Goal: Task Accomplishment & Management: Use online tool/utility

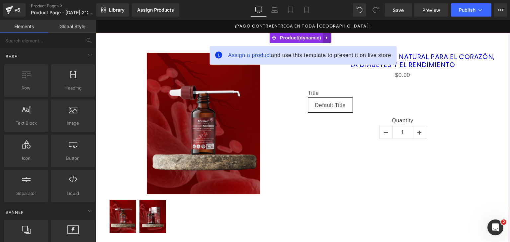
click at [327, 39] on icon at bounding box center [327, 37] width 5 height 5
click at [328, 39] on link at bounding box center [331, 38] width 9 height 10
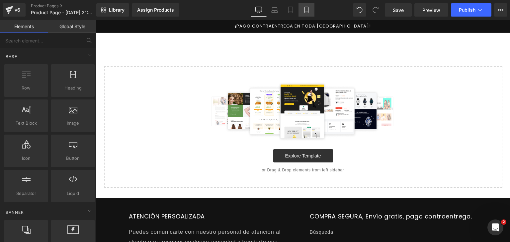
click at [305, 12] on icon at bounding box center [306, 10] width 7 height 7
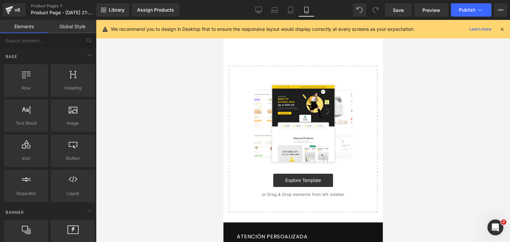
click at [505, 28] on div "We recommend you to design in Desktop first to ensure the responsive layout wou…" at bounding box center [303, 29] width 414 height 19
click at [502, 29] on icon at bounding box center [502, 29] width 6 height 6
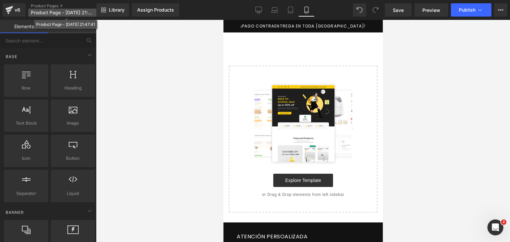
click at [77, 12] on span "Product Page - [DATE] 21:47:41" at bounding box center [63, 12] width 64 height 5
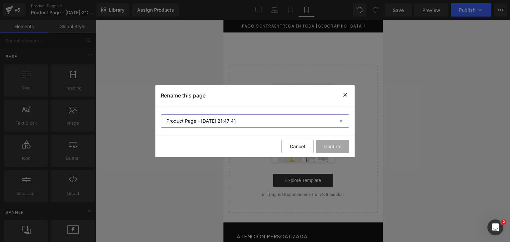
click at [231, 123] on input "Product Page - [DATE] 21:47:41" at bounding box center [255, 121] width 189 height 13
type input "RELOJ CASIO"
click at [351, 147] on div "Cancel Confirm" at bounding box center [254, 146] width 199 height 21
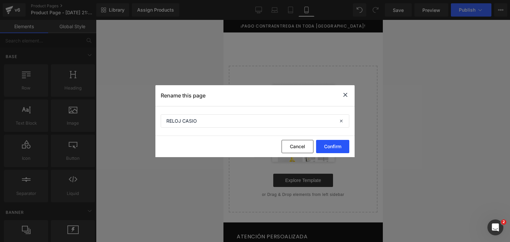
click at [344, 150] on button "Confirm" at bounding box center [332, 146] width 33 height 13
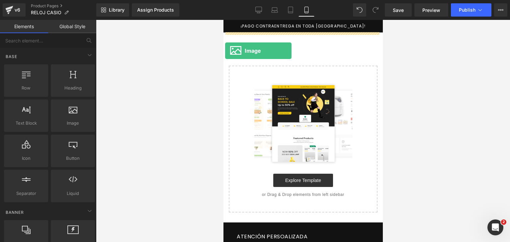
drag, startPoint x: 296, startPoint y: 134, endPoint x: 236, endPoint y: 44, distance: 107.6
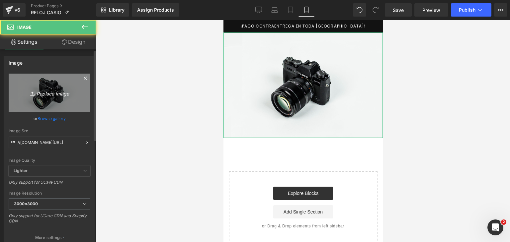
click at [54, 96] on icon "Replace Image" at bounding box center [49, 93] width 53 height 8
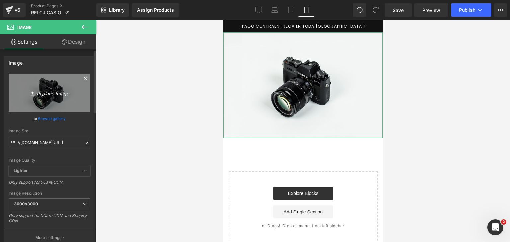
type input "C:\fakepath\ChatGPT Image [DATE], 09_44_34 p.m..png"
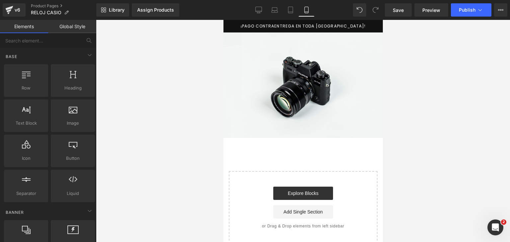
click at [444, 102] on div at bounding box center [303, 131] width 414 height 222
click at [400, 11] on span "Save" at bounding box center [398, 10] width 11 height 7
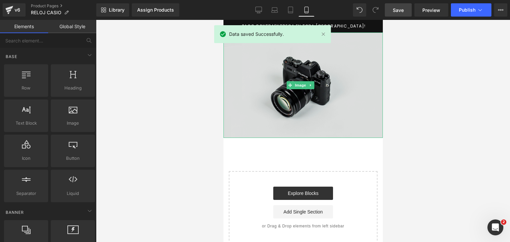
drag, startPoint x: 276, startPoint y: 64, endPoint x: 239, endPoint y: 66, distance: 37.2
click at [276, 64] on img at bounding box center [302, 86] width 159 height 106
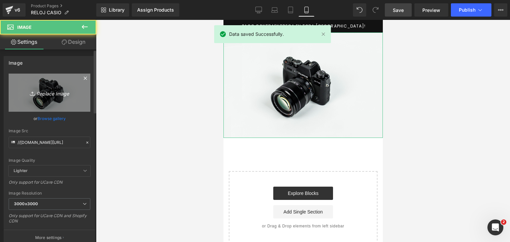
click at [47, 90] on icon "Replace Image" at bounding box center [49, 93] width 53 height 8
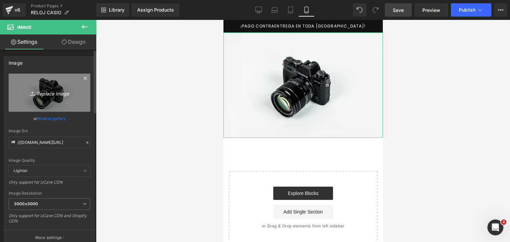
type input "C:\fakepath\ChatGPT Image [DATE], 09_44_34 p.m..png"
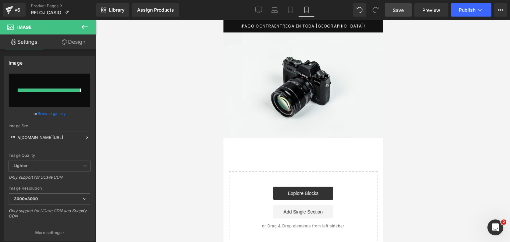
type input "[URL][DOMAIN_NAME][DATE]"
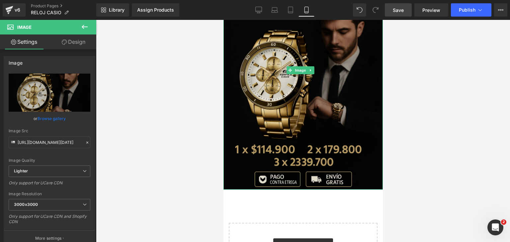
scroll to position [100, 0]
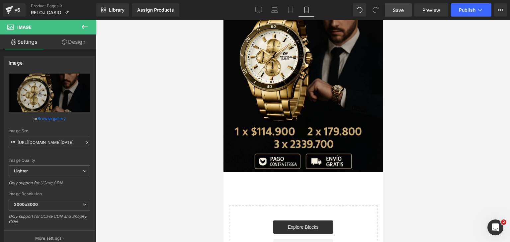
click at [85, 23] on icon at bounding box center [85, 27] width 8 height 8
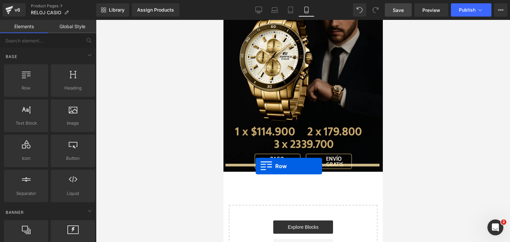
drag, startPoint x: 250, startPoint y: 96, endPoint x: 255, endPoint y: 166, distance: 70.9
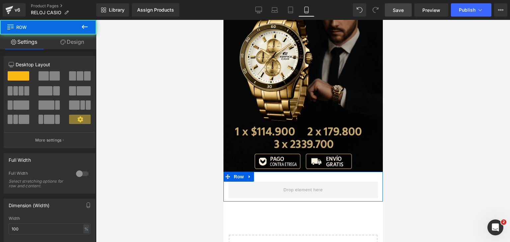
click at [72, 40] on link "Design" at bounding box center [72, 42] width 48 height 15
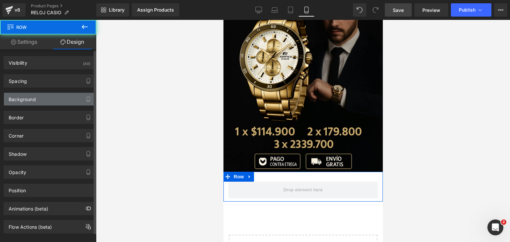
click at [45, 99] on div "Background" at bounding box center [49, 99] width 91 height 13
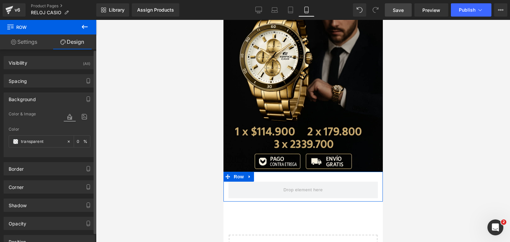
type input "transparent"
type input "0"
click at [14, 140] on span at bounding box center [15, 141] width 5 height 5
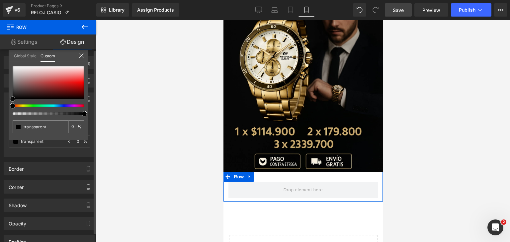
type input "#020202"
type input "100"
type input "#020202"
type input "100"
type input "#000000"
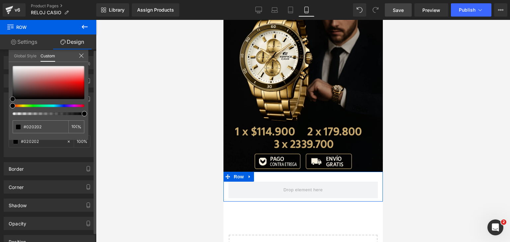
type input "#000000"
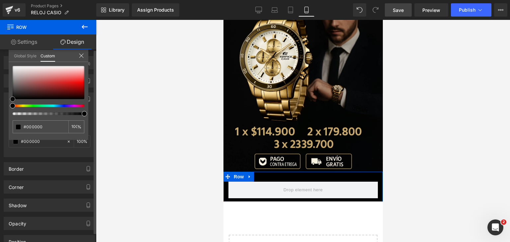
drag, startPoint x: 13, startPoint y: 98, endPoint x: 5, endPoint y: 104, distance: 9.8
click at [5, 104] on div "Background Color & Image color rgba(0, 0, 0, 1) Color #000000 100 % Image Repla…" at bounding box center [49, 123] width 99 height 70
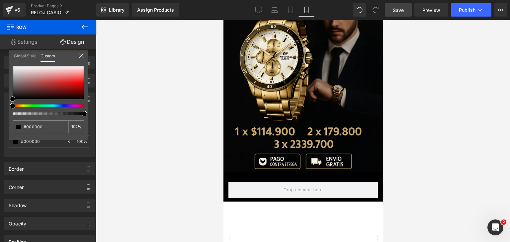
click at [86, 28] on icon at bounding box center [85, 27] width 8 height 8
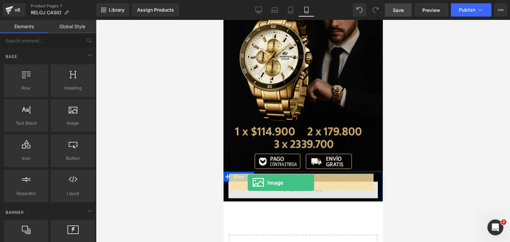
drag, startPoint x: 299, startPoint y: 142, endPoint x: 247, endPoint y: 183, distance: 65.7
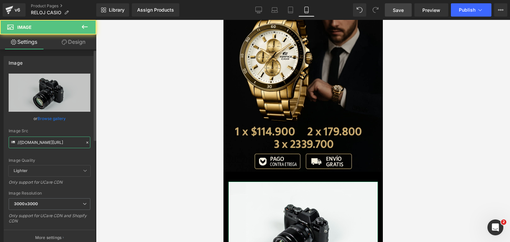
click at [53, 143] on input "//[DOMAIN_NAME][URL]" at bounding box center [50, 143] width 82 height 12
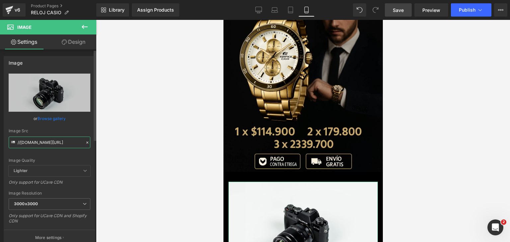
click at [53, 143] on input "//[DOMAIN_NAME][URL]" at bounding box center [50, 143] width 82 height 12
paste input "[URL][DOMAIN_NAME]"
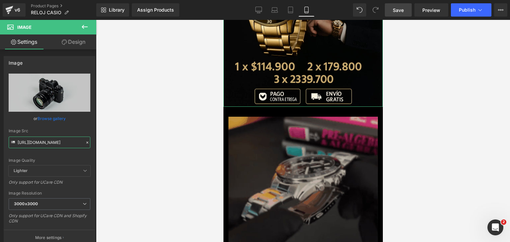
scroll to position [166, 0]
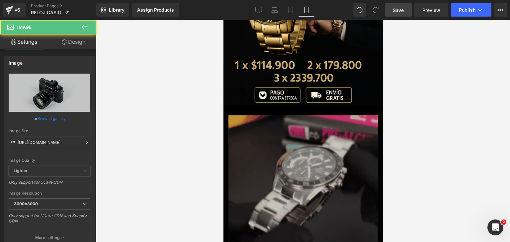
click at [286, 142] on img at bounding box center [302, 190] width 149 height 149
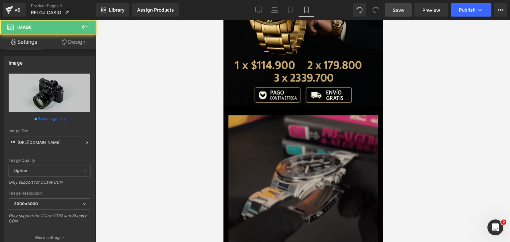
scroll to position [0, 0]
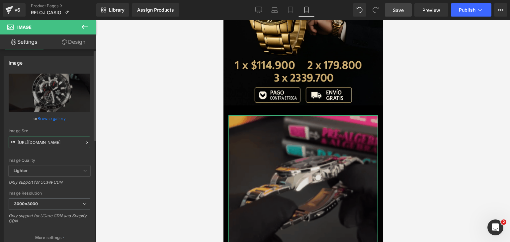
click at [61, 140] on input "[URL][DOMAIN_NAME]" at bounding box center [50, 143] width 82 height 12
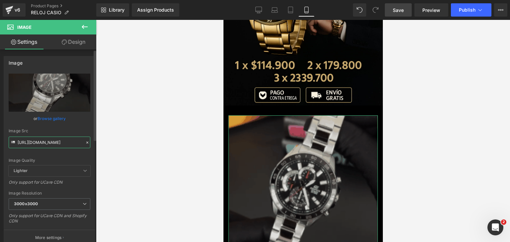
click at [61, 140] on input "[URL][DOMAIN_NAME]" at bounding box center [50, 143] width 82 height 12
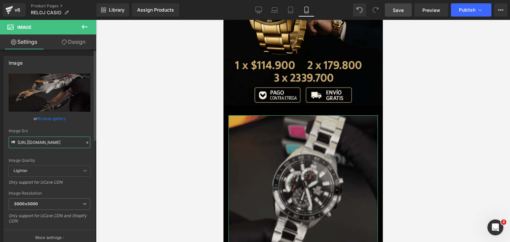
click at [61, 140] on input "[URL][DOMAIN_NAME]" at bounding box center [50, 143] width 82 height 12
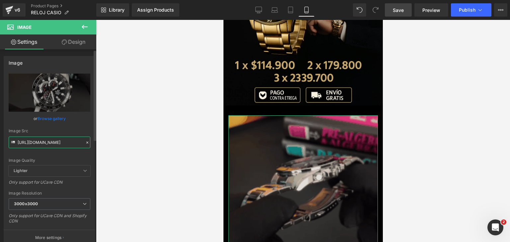
click at [61, 140] on input "[URL][DOMAIN_NAME]" at bounding box center [50, 143] width 82 height 12
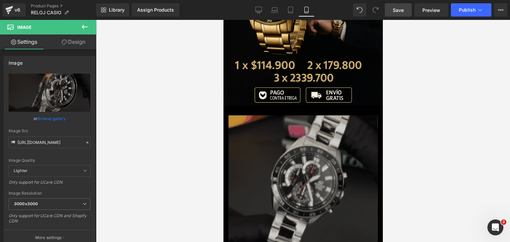
click at [316, 143] on img at bounding box center [302, 190] width 149 height 149
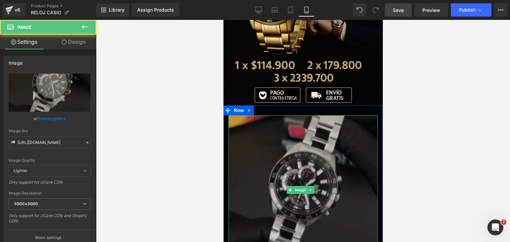
type input "[URL][DOMAIN_NAME]"
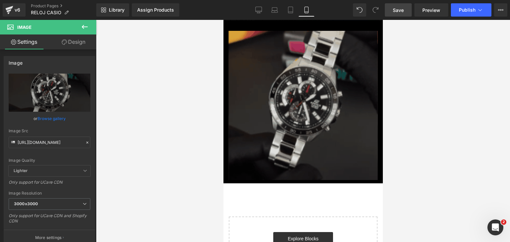
scroll to position [266, 0]
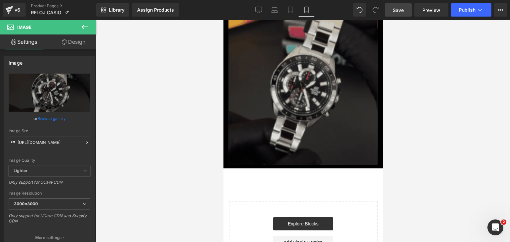
click at [85, 28] on icon at bounding box center [85, 27] width 8 height 8
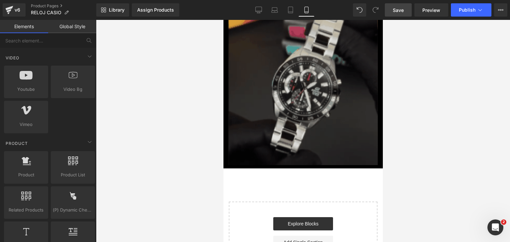
scroll to position [498, 0]
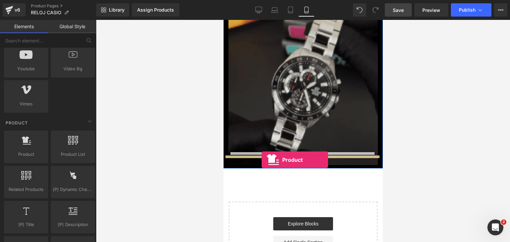
drag, startPoint x: 278, startPoint y: 166, endPoint x: 261, endPoint y: 160, distance: 17.5
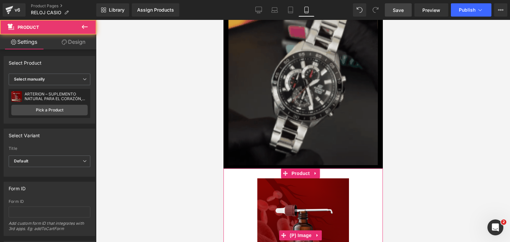
click at [316, 197] on img at bounding box center [303, 236] width 92 height 115
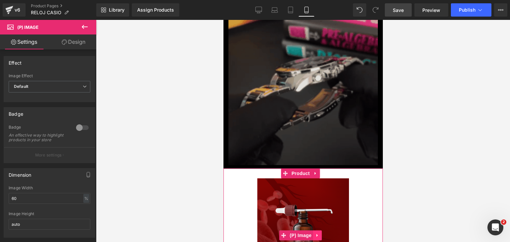
click at [319, 231] on link at bounding box center [317, 236] width 9 height 10
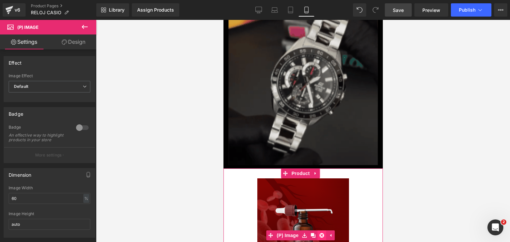
click at [322, 233] on icon at bounding box center [321, 235] width 5 height 5
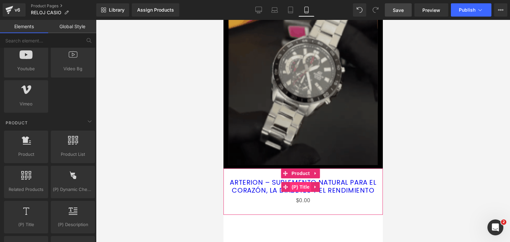
click at [309, 182] on span "(P) Title" at bounding box center [300, 187] width 21 height 10
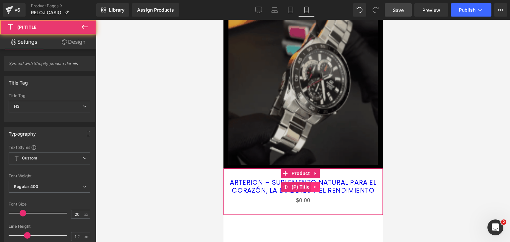
click at [313, 185] on icon at bounding box center [315, 187] width 5 height 5
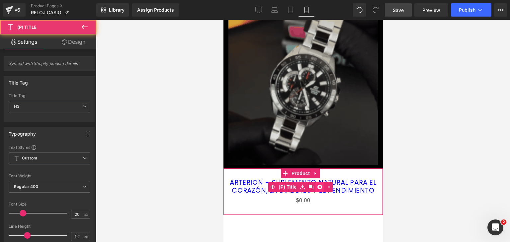
click at [320, 185] on icon at bounding box center [319, 187] width 5 height 5
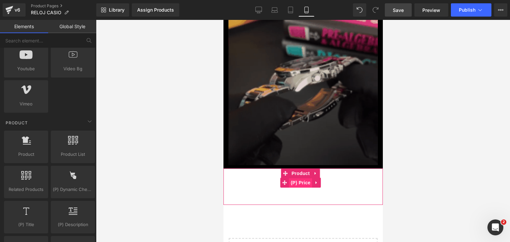
click at [309, 178] on span "(P) Price" at bounding box center [300, 183] width 23 height 10
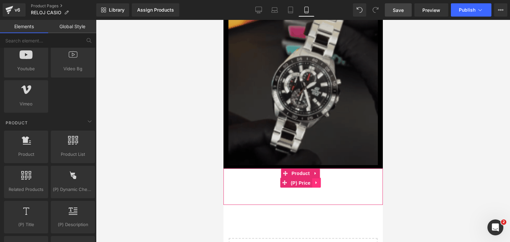
click at [318, 178] on link at bounding box center [316, 183] width 9 height 10
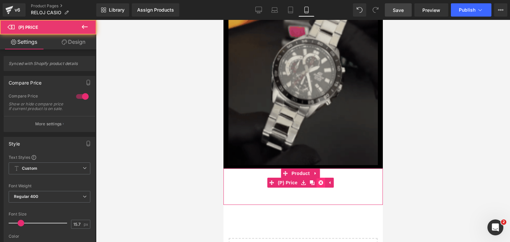
click at [320, 181] on icon at bounding box center [320, 183] width 5 height 5
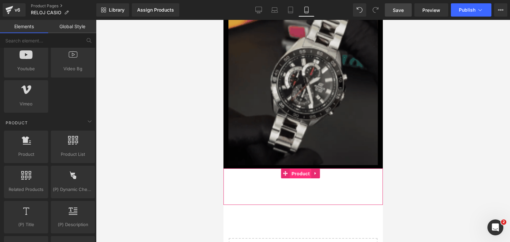
drag, startPoint x: 301, startPoint y: 161, endPoint x: 434, endPoint y: 147, distance: 133.9
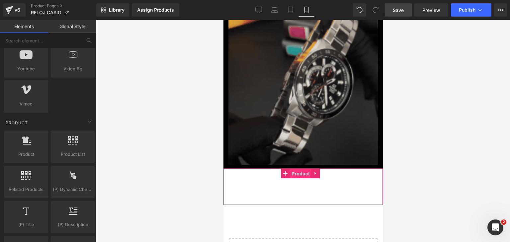
click at [301, 169] on span "Product" at bounding box center [300, 174] width 22 height 10
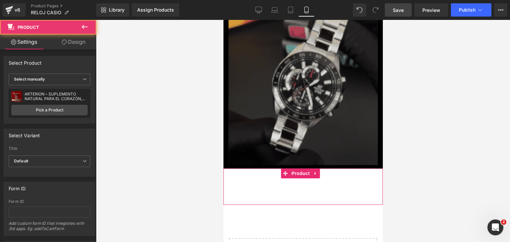
click at [69, 45] on link "Design" at bounding box center [73, 42] width 48 height 15
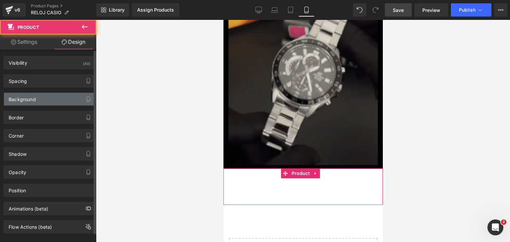
type input "transparent"
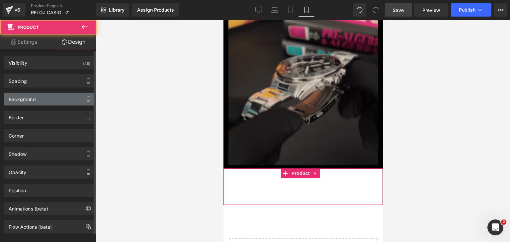
type input "0"
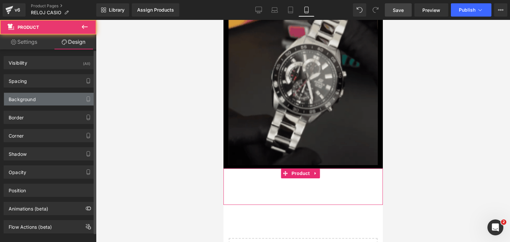
click at [41, 99] on div "Background" at bounding box center [49, 99] width 91 height 13
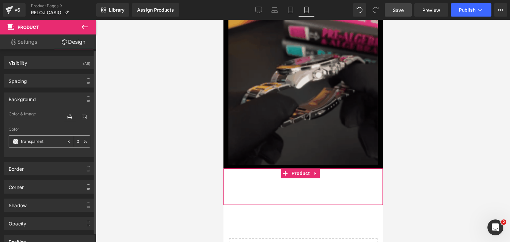
click at [13, 139] on span at bounding box center [15, 141] width 5 height 5
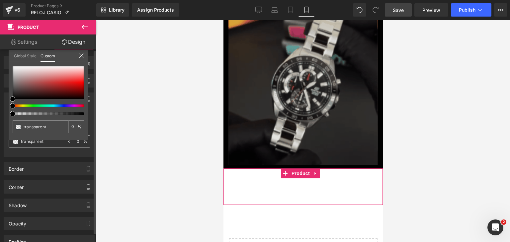
click at [16, 139] on div "transparent 0 %" at bounding box center [49, 103] width 80 height 74
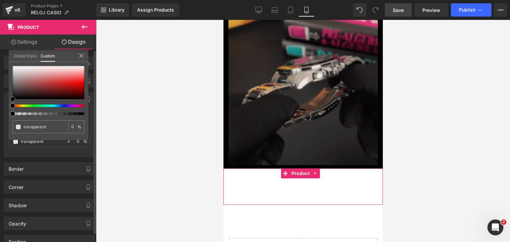
type input "#000000"
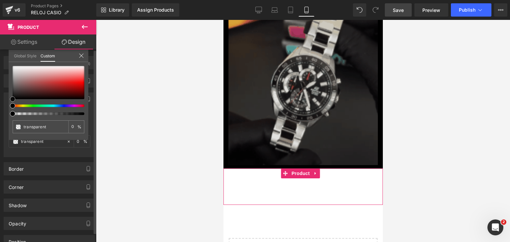
type input "100"
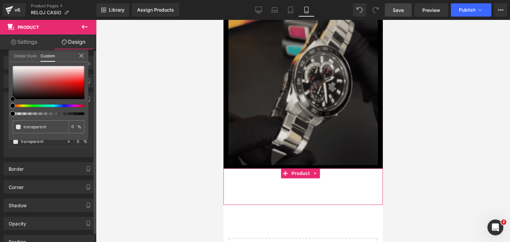
type input "#000000"
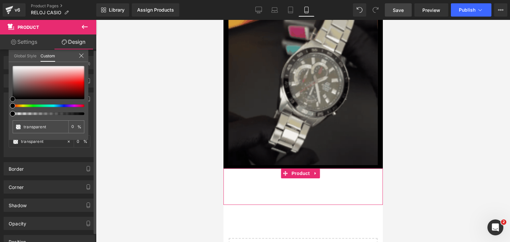
type input "100"
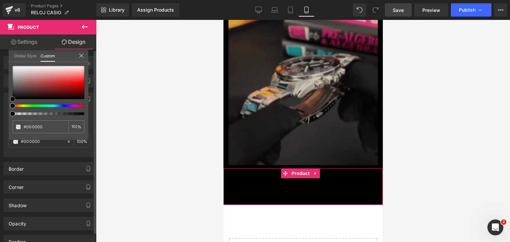
drag, startPoint x: 11, startPoint y: 97, endPoint x: 0, endPoint y: 110, distance: 16.9
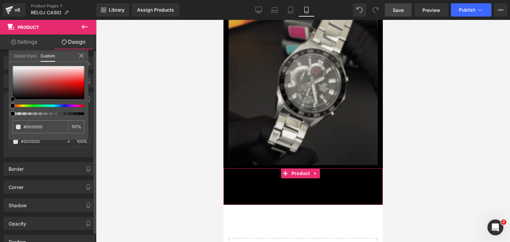
click at [0, 110] on div "Background Color & Image color rgba(0, 0, 0, 1) Color #000000 100 % Image Repla…" at bounding box center [49, 123] width 99 height 70
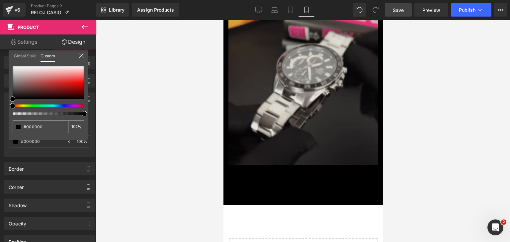
click at [84, 25] on icon at bounding box center [85, 27] width 6 height 4
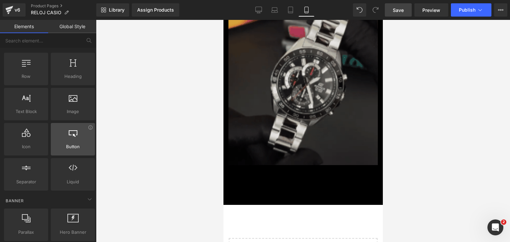
scroll to position [0, 0]
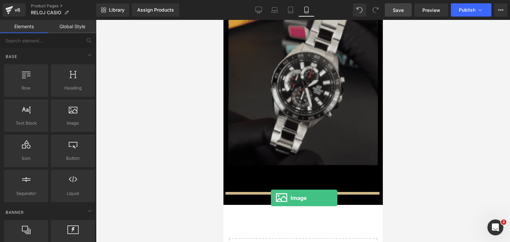
drag, startPoint x: 291, startPoint y: 141, endPoint x: 271, endPoint y: 198, distance: 60.6
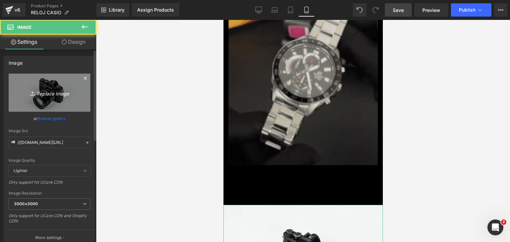
click at [55, 96] on icon "Replace Image" at bounding box center [49, 93] width 53 height 8
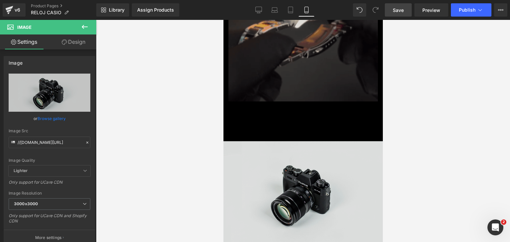
scroll to position [332, 0]
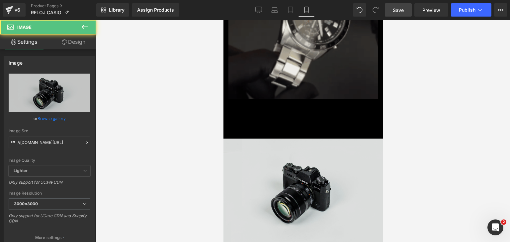
drag, startPoint x: 247, startPoint y: 156, endPoint x: 229, endPoint y: 155, distance: 17.9
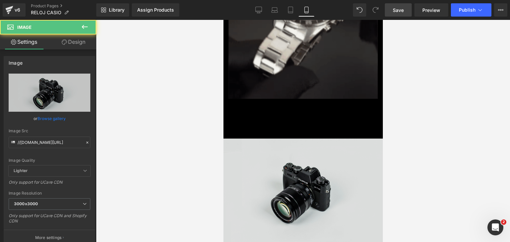
click at [247, 156] on img at bounding box center [302, 192] width 159 height 106
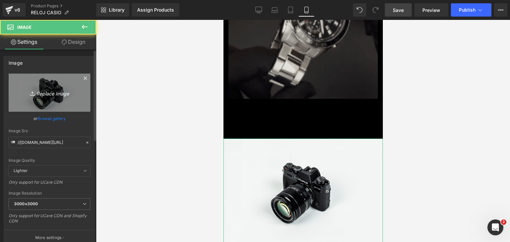
click at [30, 98] on link "Replace Image" at bounding box center [50, 93] width 82 height 38
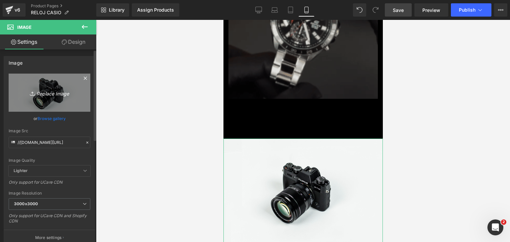
type input "C:\fakepath\ChatGPT Image [DATE], 09_44_46 p.m..png"
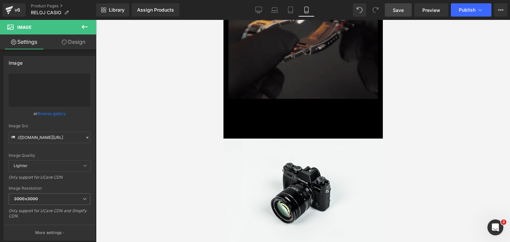
type input "[URL][DOMAIN_NAME][DATE]"
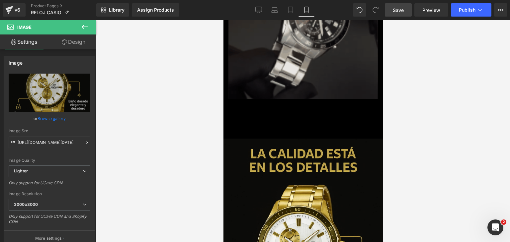
drag, startPoint x: 85, startPoint y: 26, endPoint x: 91, endPoint y: 93, distance: 68.0
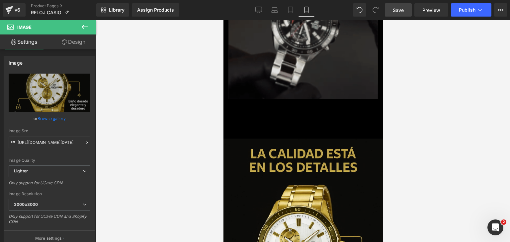
click at [85, 26] on icon at bounding box center [85, 27] width 8 height 8
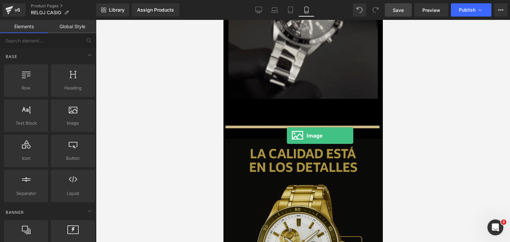
drag, startPoint x: 299, startPoint y: 141, endPoint x: 286, endPoint y: 136, distance: 13.6
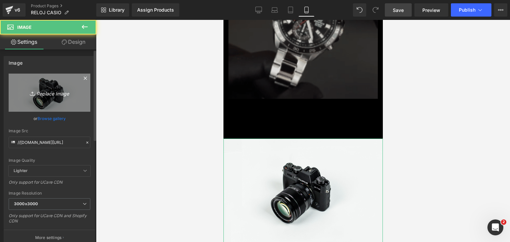
click at [54, 85] on link "Replace Image" at bounding box center [50, 93] width 82 height 38
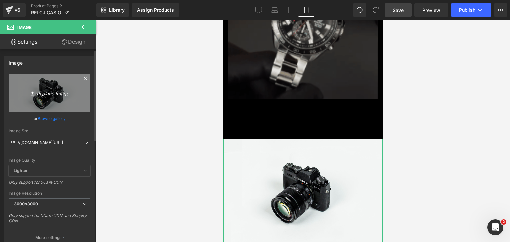
type input "C:\fakepath\ChatGPT Image [DATE], 09_51_58 p.m..png"
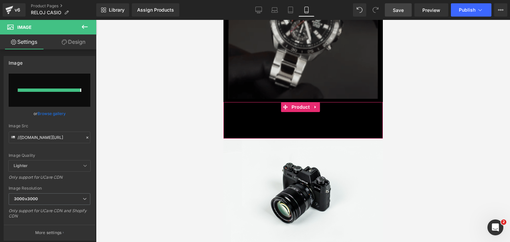
type input "[URL][DOMAIN_NAME][DATE]"
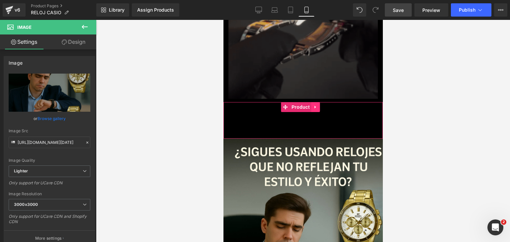
click at [314, 105] on icon at bounding box center [315, 107] width 5 height 5
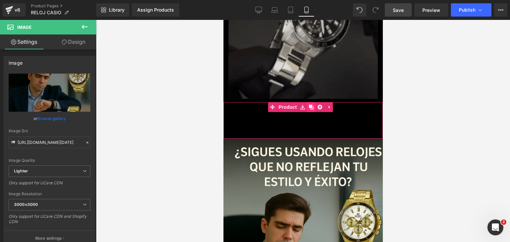
click at [311, 102] on link at bounding box center [311, 107] width 9 height 10
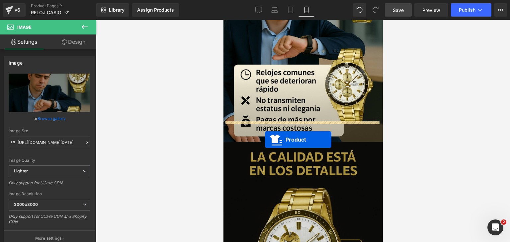
drag, startPoint x: 286, startPoint y: 130, endPoint x: 265, endPoint y: 140, distance: 22.9
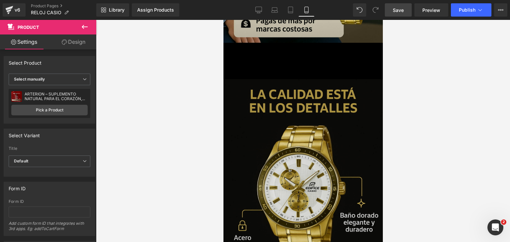
scroll to position [833, 0]
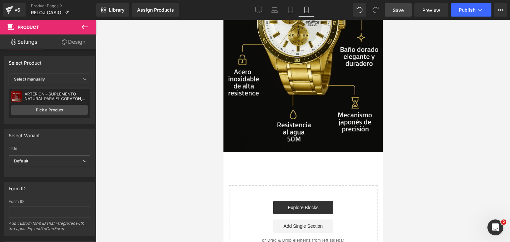
click at [85, 25] on icon at bounding box center [85, 27] width 8 height 8
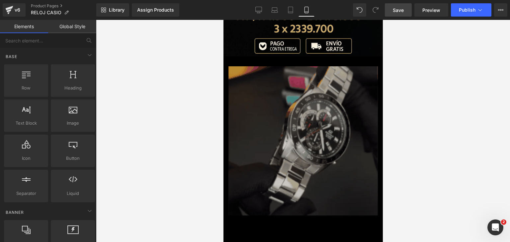
scroll to position [169, 0]
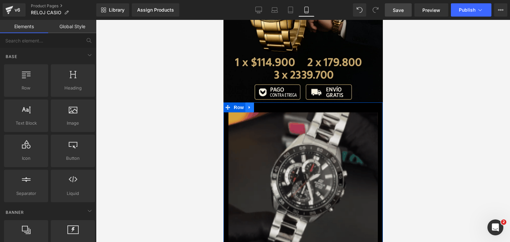
click at [249, 106] on icon at bounding box center [248, 107] width 1 height 3
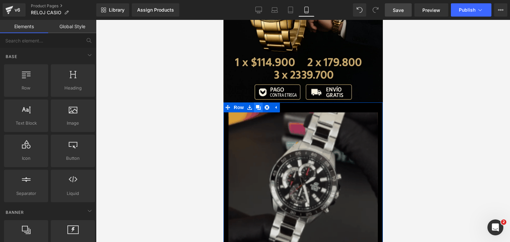
click at [259, 105] on icon at bounding box center [258, 107] width 5 height 5
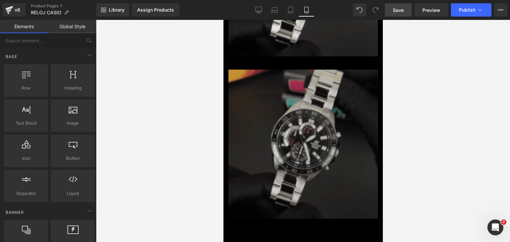
scroll to position [375, 0]
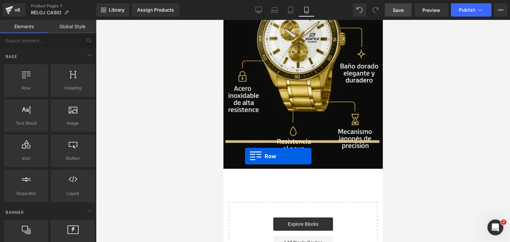
drag, startPoint x: 226, startPoint y: 52, endPoint x: 245, endPoint y: 157, distance: 106.5
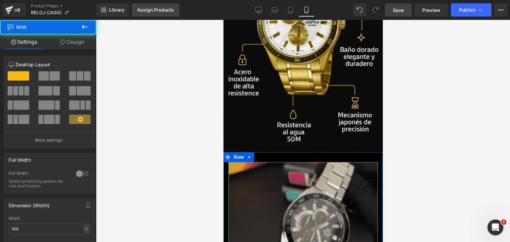
scroll to position [816, 0]
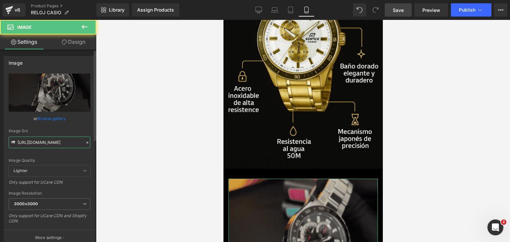
click at [49, 142] on input "[URL][DOMAIN_NAME]" at bounding box center [50, 143] width 82 height 12
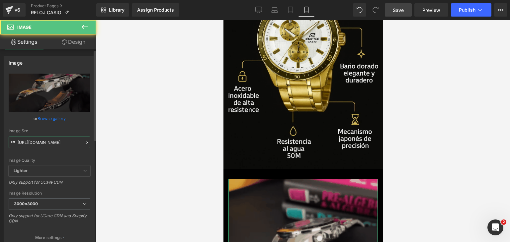
click at [49, 142] on input "[URL][DOMAIN_NAME]" at bounding box center [50, 143] width 82 height 12
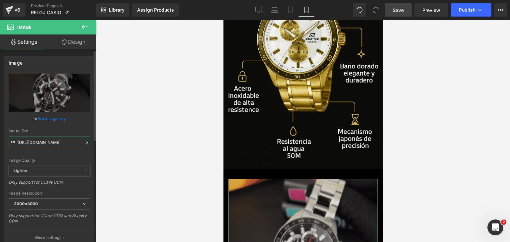
click at [49, 142] on input "[URL][DOMAIN_NAME]" at bounding box center [50, 143] width 82 height 12
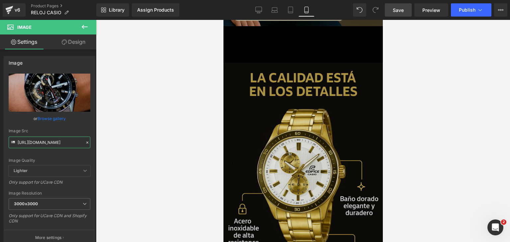
scroll to position [650, 0]
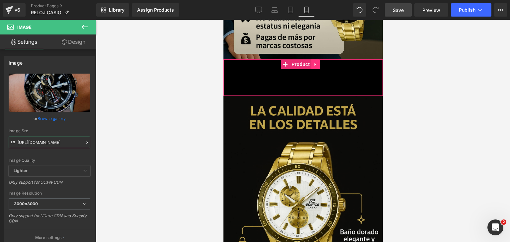
type input "[URL][DOMAIN_NAME]"
click at [315, 62] on icon at bounding box center [315, 64] width 5 height 5
click at [310, 59] on link at bounding box center [311, 64] width 9 height 10
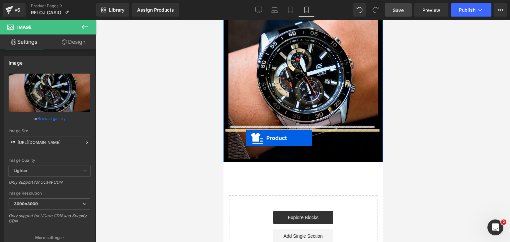
drag, startPoint x: 285, startPoint y: 79, endPoint x: 245, endPoint y: 138, distance: 70.6
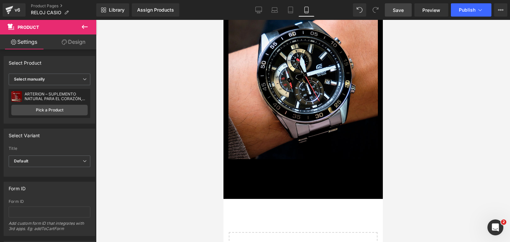
click at [84, 24] on icon at bounding box center [85, 27] width 8 height 8
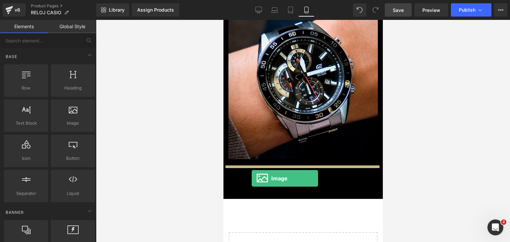
drag, startPoint x: 291, startPoint y: 130, endPoint x: 251, endPoint y: 179, distance: 62.5
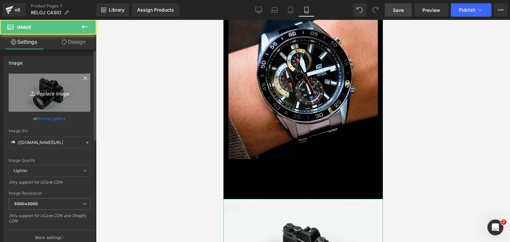
click at [49, 100] on link "Replace Image" at bounding box center [50, 93] width 82 height 38
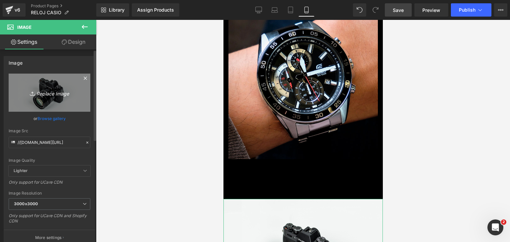
type input "C:\fakepath\ChatGPT Image [DATE], 09_44_50 p.m..png"
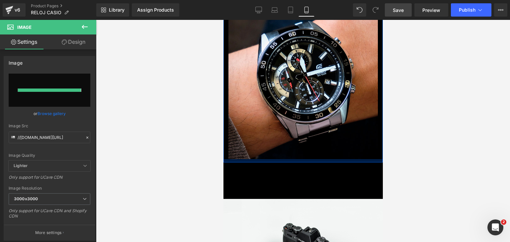
type input "[URL][DOMAIN_NAME][DATE]"
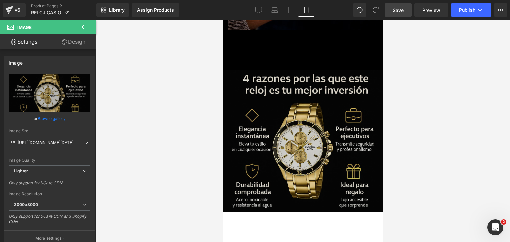
scroll to position [1118, 0]
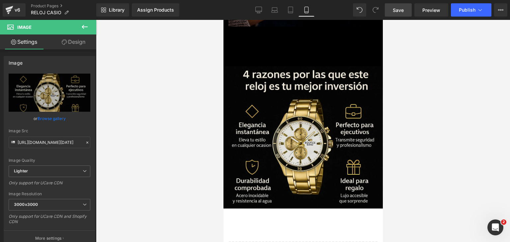
click at [82, 25] on icon at bounding box center [85, 27] width 8 height 8
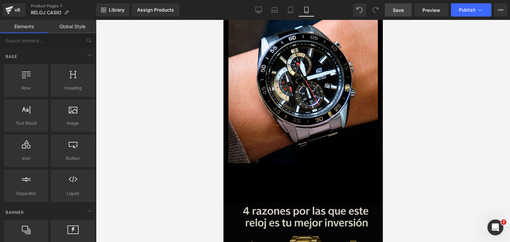
scroll to position [1085, 0]
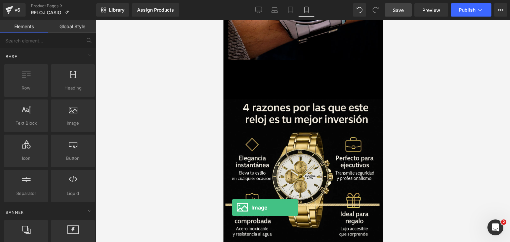
drag, startPoint x: 292, startPoint y: 138, endPoint x: 231, endPoint y: 208, distance: 92.5
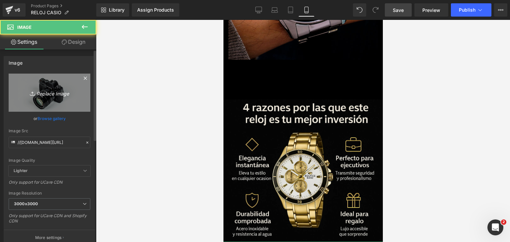
click at [48, 89] on icon "Replace Image" at bounding box center [49, 93] width 53 height 8
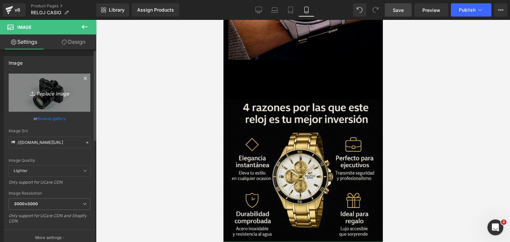
type input "C:\fakepath\ChatGPT Image [DATE], 09_44_39 p.m..png"
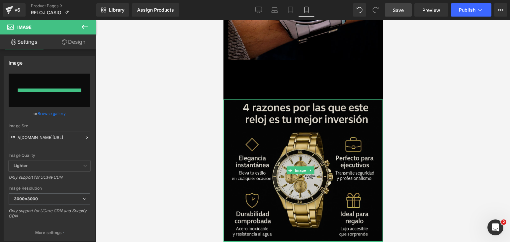
type input "[URL][DOMAIN_NAME][DATE]"
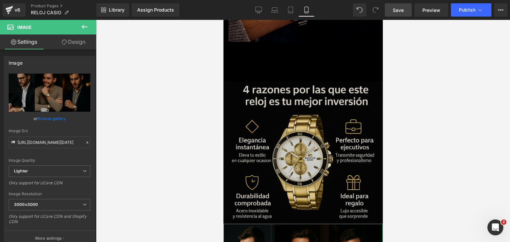
scroll to position [1019, 0]
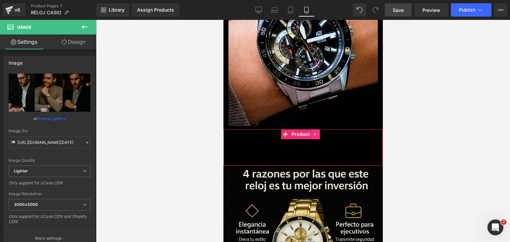
click at [314, 133] on icon at bounding box center [314, 134] width 1 height 3
click at [309, 132] on icon at bounding box center [311, 134] width 5 height 5
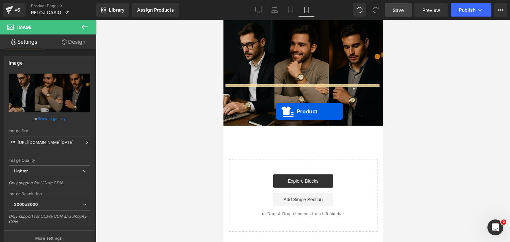
drag, startPoint x: 285, startPoint y: 138, endPoint x: 270, endPoint y: 97, distance: 43.8
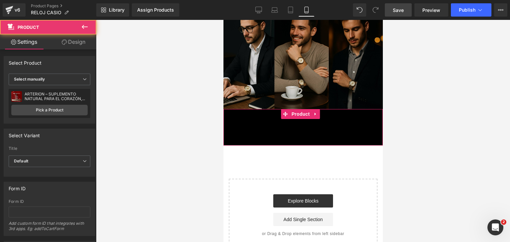
scroll to position [1308, 0]
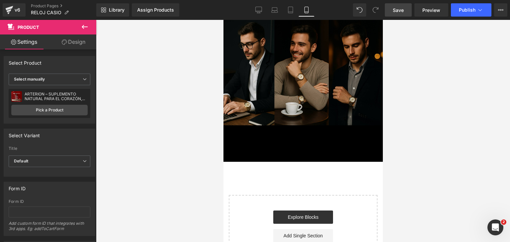
drag, startPoint x: 89, startPoint y: 29, endPoint x: 94, endPoint y: 38, distance: 9.7
click at [89, 29] on button at bounding box center [84, 27] width 23 height 15
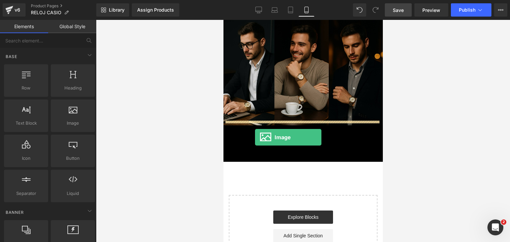
drag, startPoint x: 303, startPoint y: 140, endPoint x: 255, endPoint y: 137, distance: 48.2
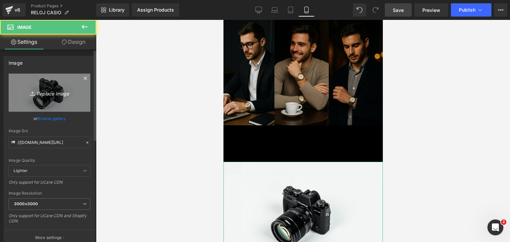
click at [55, 95] on icon "Replace Image" at bounding box center [49, 93] width 53 height 8
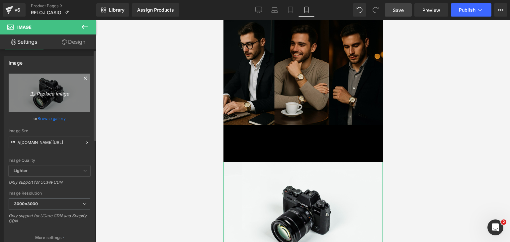
type input "C:\fakepath\ChatGPT Image [DATE], 09_44_53 p.m..png"
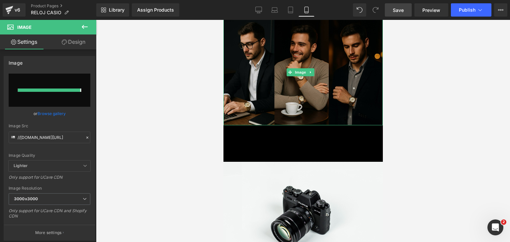
type input "[URL][DOMAIN_NAME][DATE]"
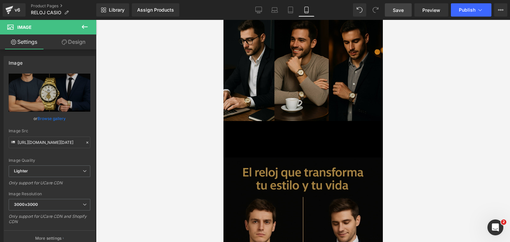
scroll to position [1241, 0]
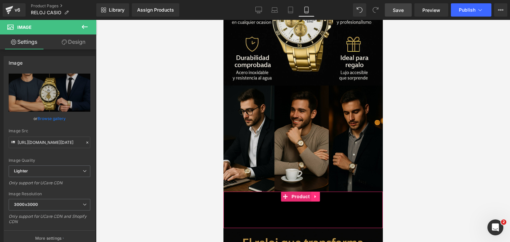
click at [314, 195] on icon at bounding box center [314, 196] width 1 height 3
click at [310, 194] on icon at bounding box center [311, 196] width 5 height 5
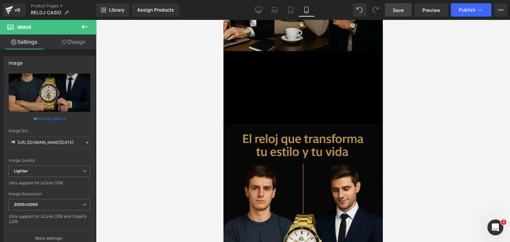
scroll to position [1382, 0]
click at [279, 87] on div "Add To Cart (P) Cart Button Product" at bounding box center [302, 105] width 159 height 37
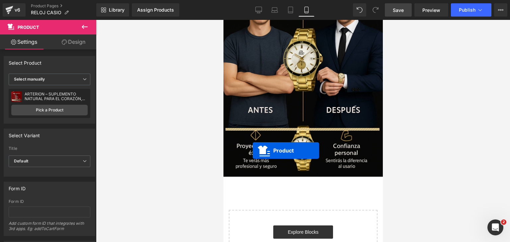
drag, startPoint x: 285, startPoint y: 51, endPoint x: 252, endPoint y: 149, distance: 103.0
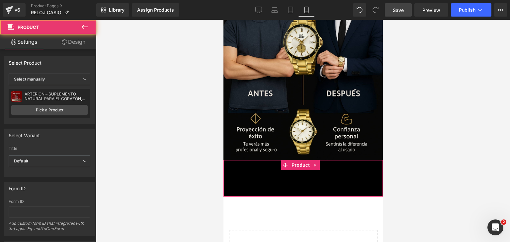
scroll to position [1532, 0]
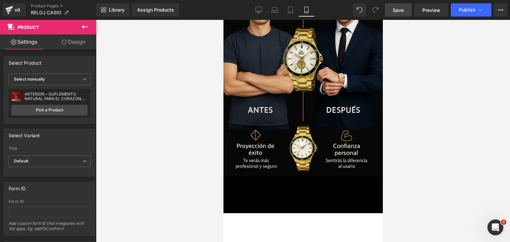
click at [81, 26] on icon at bounding box center [85, 27] width 8 height 8
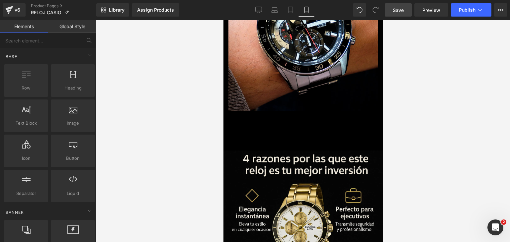
scroll to position [868, 0]
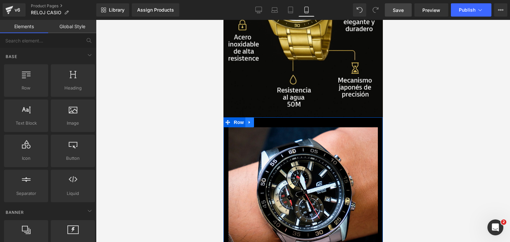
click at [250, 120] on icon at bounding box center [249, 122] width 5 height 5
click at [255, 118] on link at bounding box center [258, 123] width 9 height 10
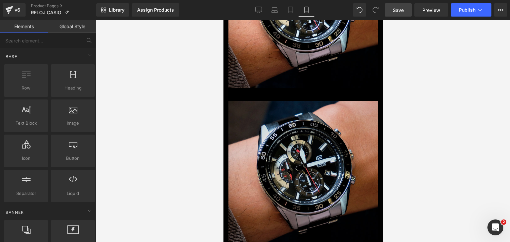
scroll to position [1068, 0]
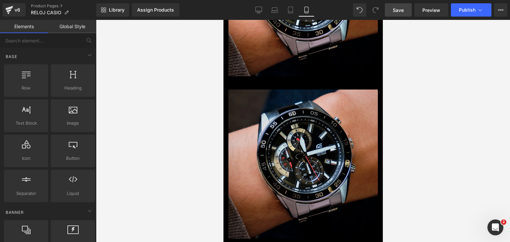
click at [242, 90] on img at bounding box center [302, 164] width 149 height 149
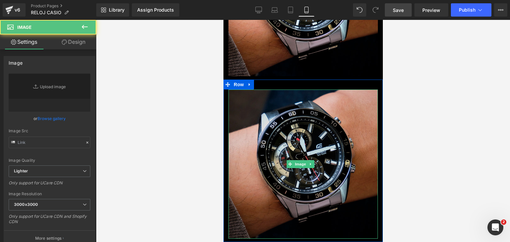
type input "[URL][DOMAIN_NAME]"
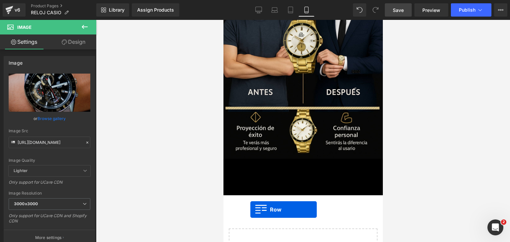
scroll to position [1606, 0]
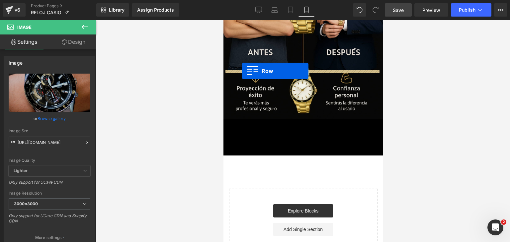
drag, startPoint x: 227, startPoint y: 51, endPoint x: 242, endPoint y: 71, distance: 24.5
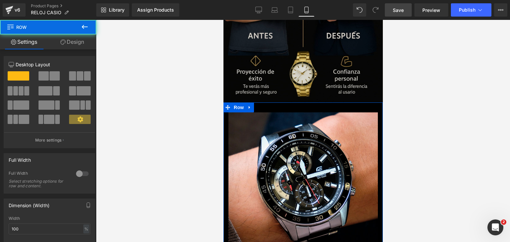
scroll to position [1590, 0]
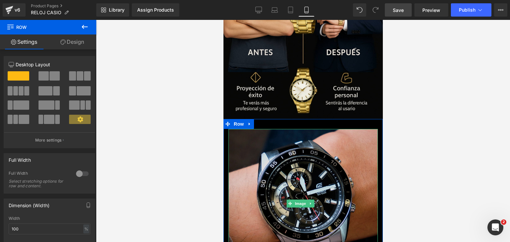
click at [280, 129] on img at bounding box center [302, 203] width 149 height 149
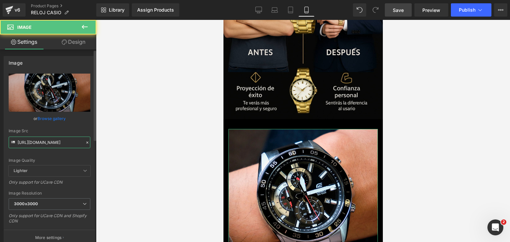
click at [70, 138] on input "[URL][DOMAIN_NAME]" at bounding box center [50, 143] width 82 height 12
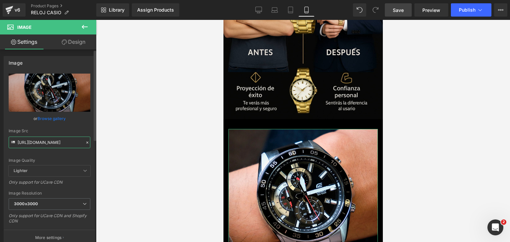
click at [70, 138] on input "[URL][DOMAIN_NAME]" at bounding box center [50, 143] width 82 height 12
paste input "[DOMAIN_NAME][URL]"
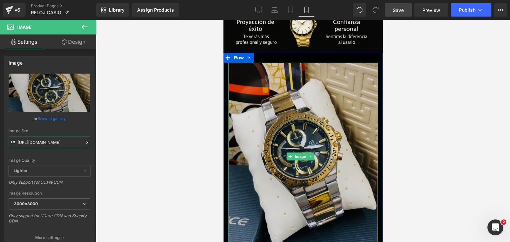
scroll to position [1722, 0]
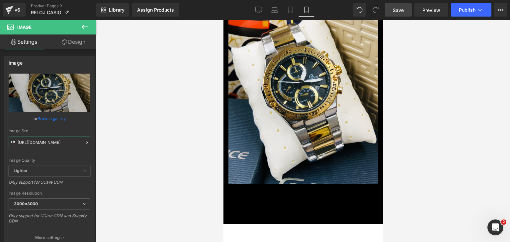
type input "[URL][DOMAIN_NAME]"
click at [86, 23] on icon at bounding box center [85, 27] width 8 height 8
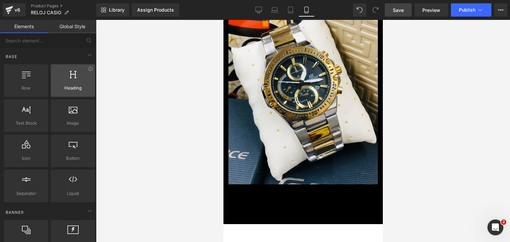
scroll to position [0, 0]
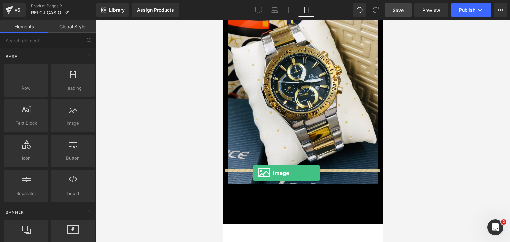
drag, startPoint x: 293, startPoint y: 142, endPoint x: 253, endPoint y: 173, distance: 51.3
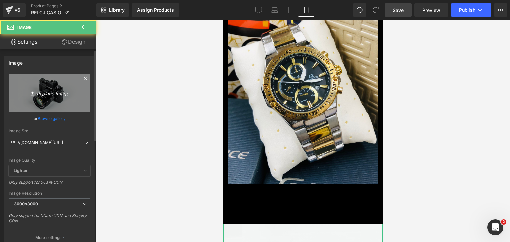
click at [48, 87] on link "Replace Image" at bounding box center [50, 93] width 82 height 38
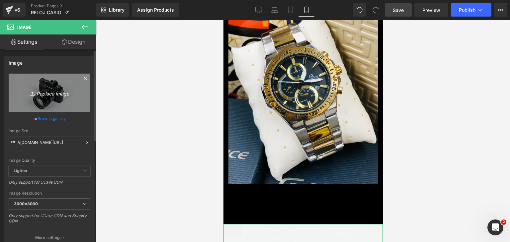
type input "C:\fakepath\ChatGPT Image [DATE], 09_45_15 p.m..png"
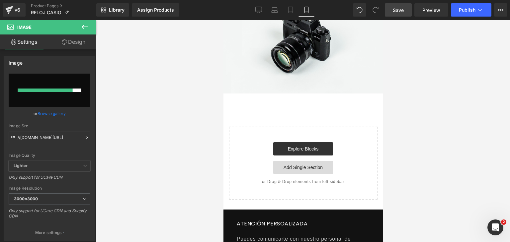
scroll to position [1859, 0]
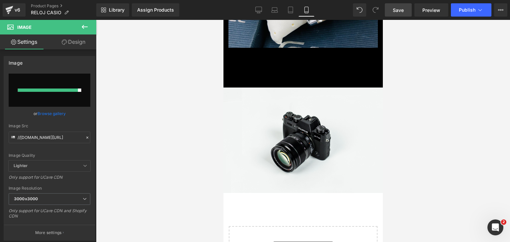
click at [397, 10] on span "Save" at bounding box center [398, 10] width 11 height 7
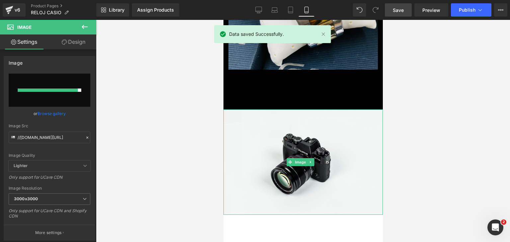
scroll to position [1826, 0]
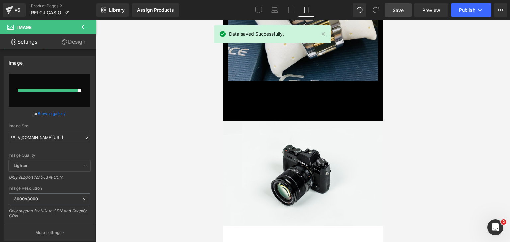
click at [457, 108] on div at bounding box center [303, 131] width 414 height 222
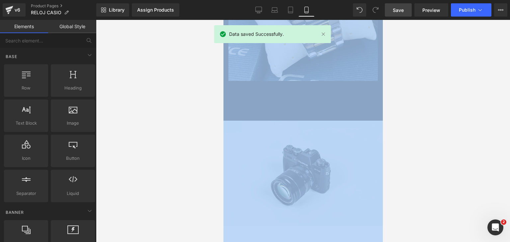
drag, startPoint x: 457, startPoint y: 108, endPoint x: 98, endPoint y: 92, distance: 358.9
click at [457, 108] on div at bounding box center [303, 131] width 414 height 222
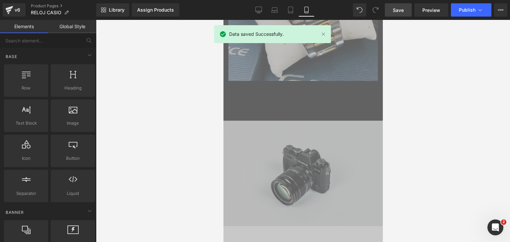
click at [258, 121] on img at bounding box center [302, 174] width 159 height 106
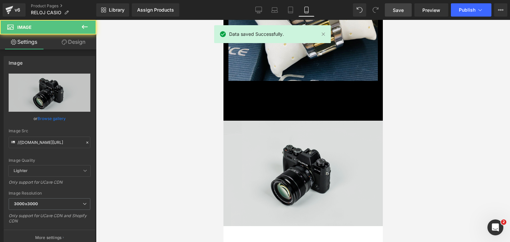
click at [307, 121] on img at bounding box center [302, 174] width 159 height 106
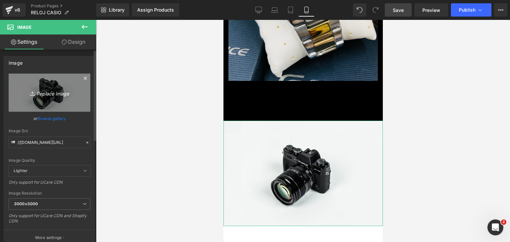
click at [77, 88] on link "Replace Image" at bounding box center [50, 93] width 82 height 38
type input "C:\fakepath\ChatGPT Image [DATE], 09_45_15 p.m..png"
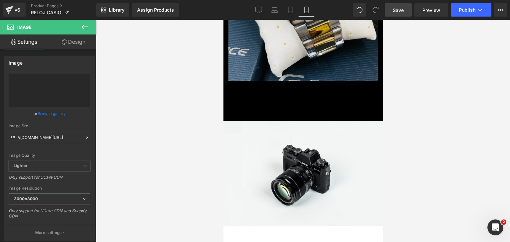
type input "[URL][DOMAIN_NAME][DATE]"
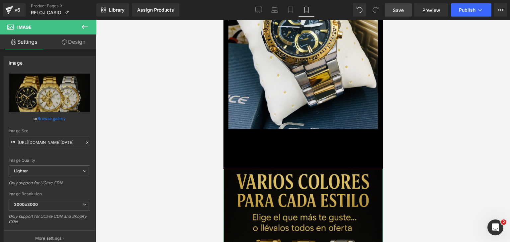
scroll to position [1760, 0]
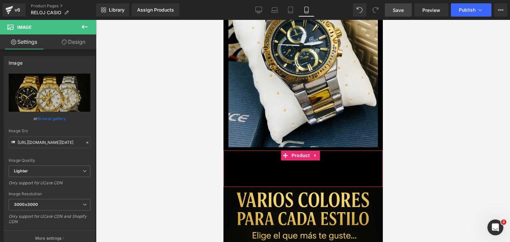
click at [315, 151] on link at bounding box center [315, 156] width 9 height 10
click at [311, 151] on link at bounding box center [311, 156] width 9 height 10
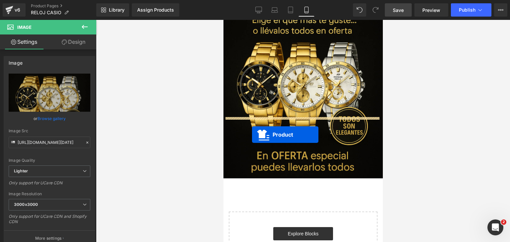
drag, startPoint x: 285, startPoint y: 134, endPoint x: 252, endPoint y: 135, distance: 32.9
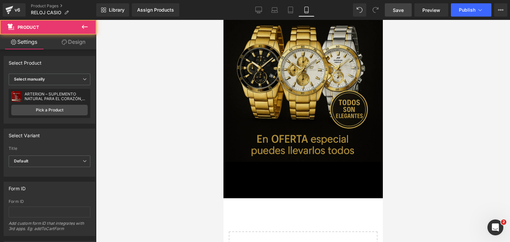
scroll to position [1975, 0]
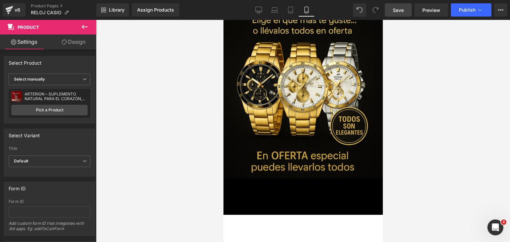
drag, startPoint x: 83, startPoint y: 23, endPoint x: 82, endPoint y: 27, distance: 4.3
click at [83, 23] on icon at bounding box center [85, 27] width 8 height 8
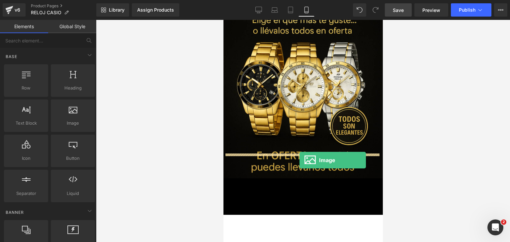
drag, startPoint x: 346, startPoint y: 148, endPoint x: 298, endPoint y: 161, distance: 49.2
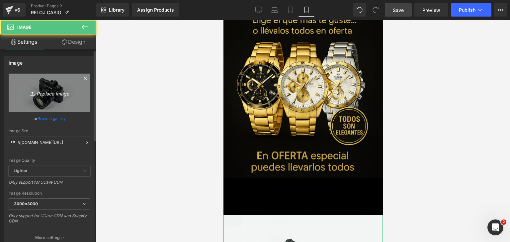
click at [61, 87] on link "Replace Image" at bounding box center [50, 93] width 82 height 38
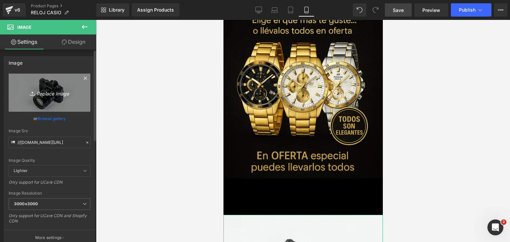
type input "C:\fakepath\ChatGPT Image [DATE], 09_46_47 p.m..png"
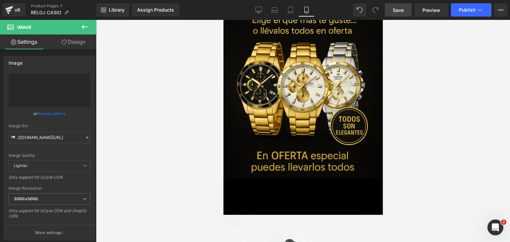
type input "[URL][DOMAIN_NAME][DATE]"
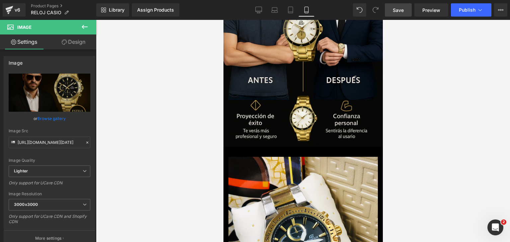
scroll to position [1577, 0]
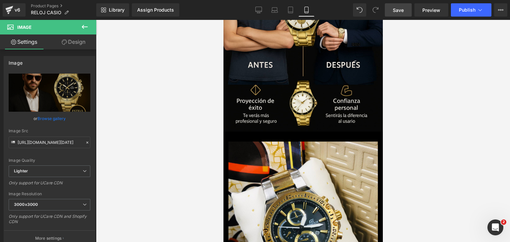
click at [239, 132] on div "Image Row" at bounding box center [302, 233] width 159 height 202
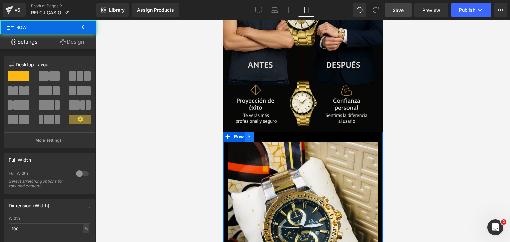
click at [247, 134] on icon at bounding box center [249, 136] width 5 height 5
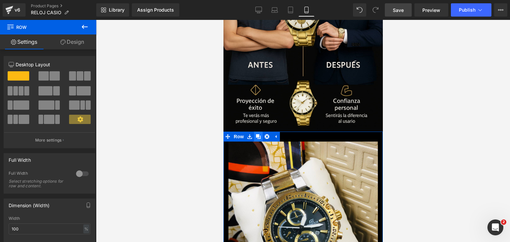
click at [255, 132] on link at bounding box center [258, 137] width 9 height 10
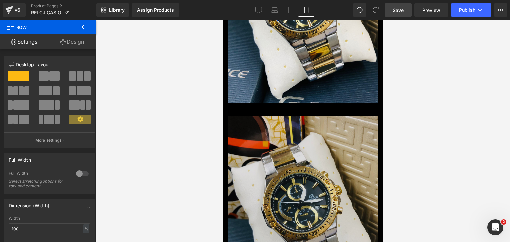
scroll to position [1809, 0]
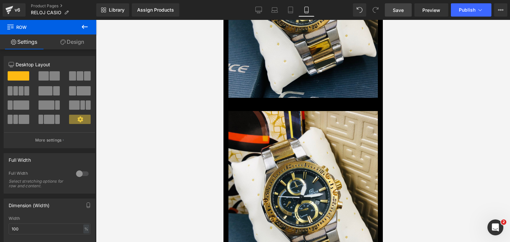
click at [241, 101] on div "Image Row" at bounding box center [302, 202] width 159 height 202
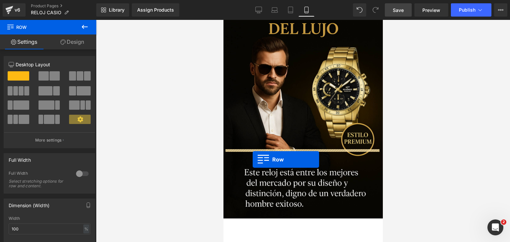
drag, startPoint x: 227, startPoint y: 51, endPoint x: 252, endPoint y: 160, distance: 111.9
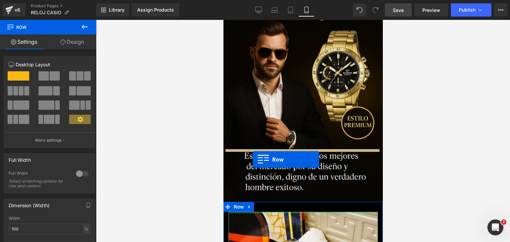
scroll to position [2211, 0]
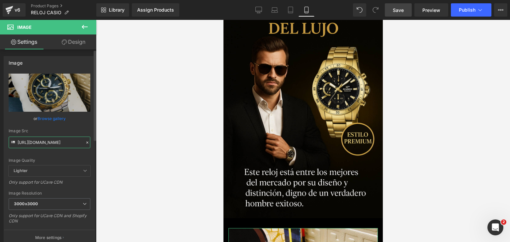
click at [54, 139] on input "[URL][DOMAIN_NAME]" at bounding box center [50, 143] width 82 height 12
paste input "[DOMAIN_NAME][URL]"
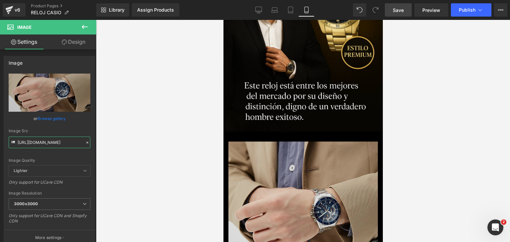
scroll to position [2311, 0]
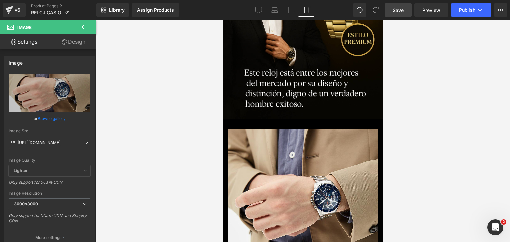
type input "[URL][DOMAIN_NAME]"
click at [84, 26] on icon at bounding box center [85, 27] width 8 height 8
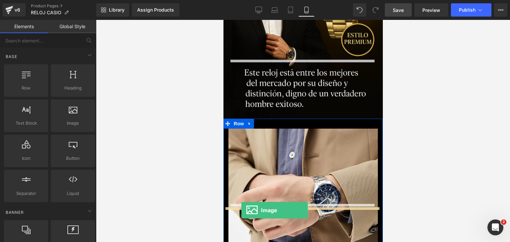
drag, startPoint x: 300, startPoint y: 130, endPoint x: 241, endPoint y: 210, distance: 99.3
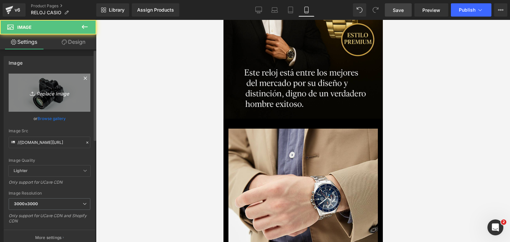
click at [58, 89] on icon "Replace Image" at bounding box center [49, 93] width 53 height 8
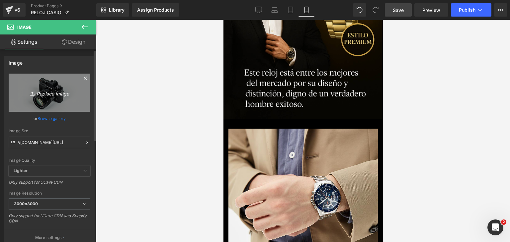
type input "C:\fakepath\ChatGPT Image [DATE], 09_44_41 p.m..png"
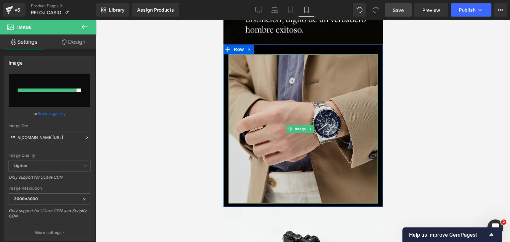
scroll to position [2410, 0]
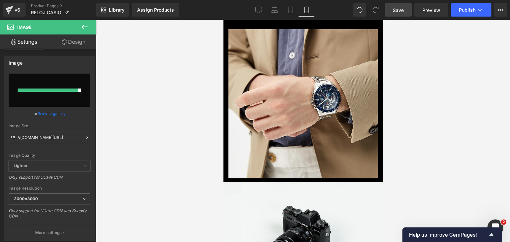
click at [430, 165] on div at bounding box center [303, 131] width 414 height 222
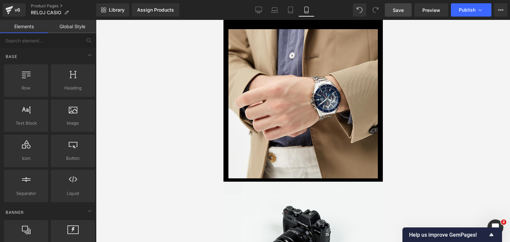
click at [398, 8] on span "Save" at bounding box center [398, 10] width 11 height 7
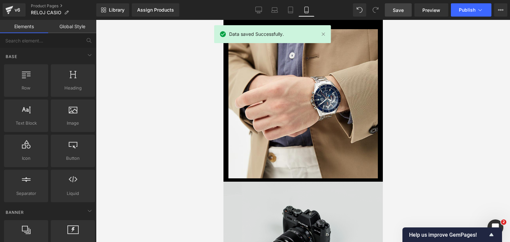
click at [316, 187] on img at bounding box center [302, 235] width 159 height 106
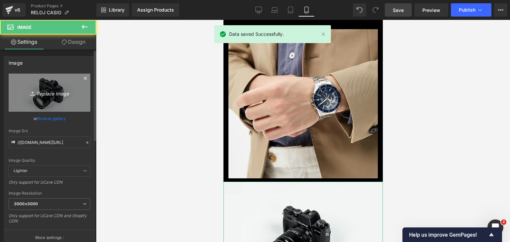
click at [25, 91] on icon "Replace Image" at bounding box center [49, 93] width 53 height 8
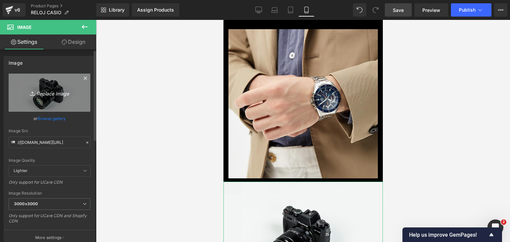
type input "C:\fakepath\ChatGPT Image [DATE], 09_44_41 p.m..png"
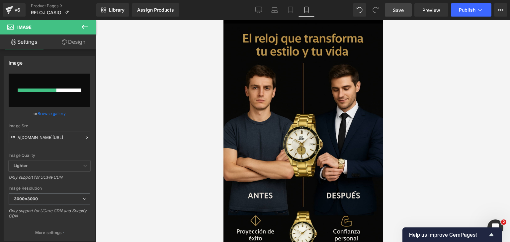
scroll to position [1381, 0]
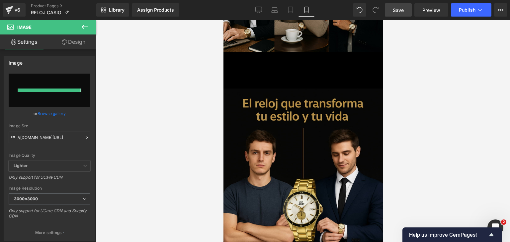
type input "[URL][DOMAIN_NAME][DATE]"
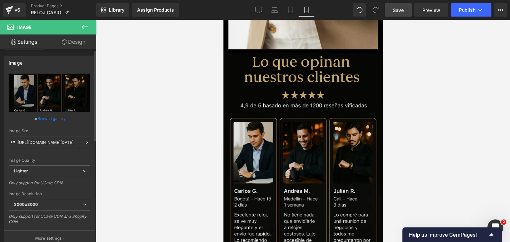
scroll to position [2543, 0]
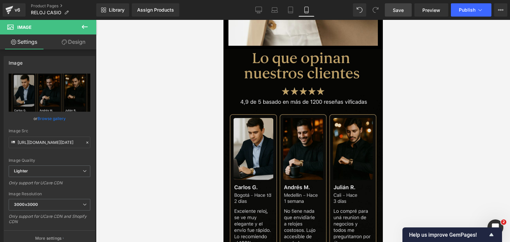
click at [85, 28] on icon at bounding box center [85, 27] width 8 height 8
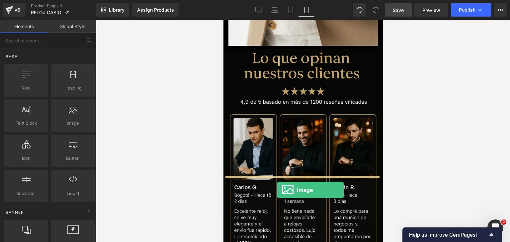
drag, startPoint x: 299, startPoint y: 134, endPoint x: 275, endPoint y: 186, distance: 57.5
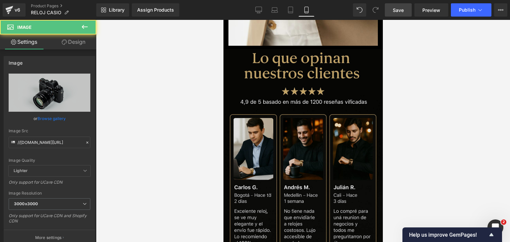
click at [59, 86] on link "Replace Image" at bounding box center [50, 93] width 82 height 38
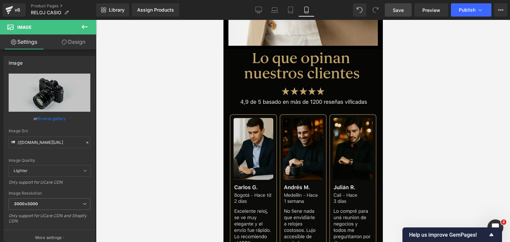
type input "C:\fakepath\ChatGPT Image [DATE], 09_45_18 p.m..png"
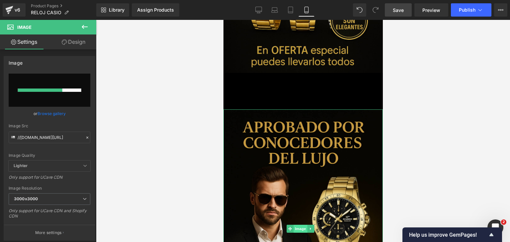
scroll to position [2045, 0]
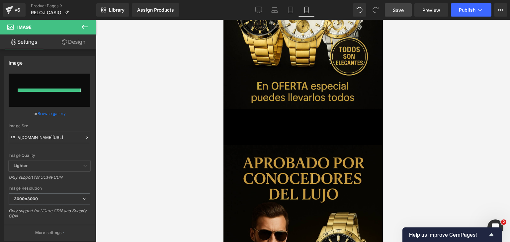
type input "[URL][DOMAIN_NAME][DATE]"
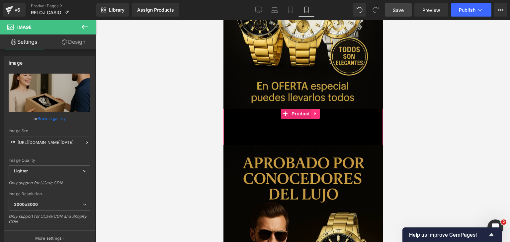
click at [314, 109] on link at bounding box center [315, 114] width 9 height 10
click at [311, 109] on link at bounding box center [311, 114] width 9 height 10
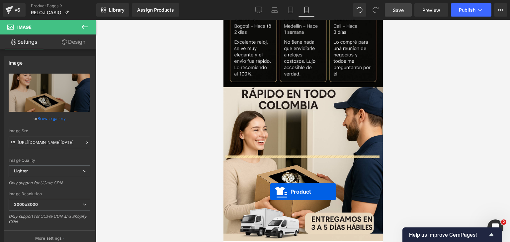
drag, startPoint x: 283, startPoint y: 88, endPoint x: 266, endPoint y: 186, distance: 99.2
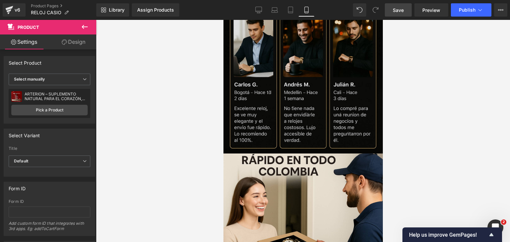
scroll to position [2712, 0]
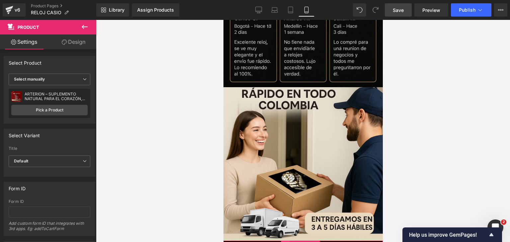
drag, startPoint x: 298, startPoint y: 161, endPoint x: 287, endPoint y: 161, distance: 10.6
click at [298, 241] on span "Product" at bounding box center [300, 246] width 22 height 10
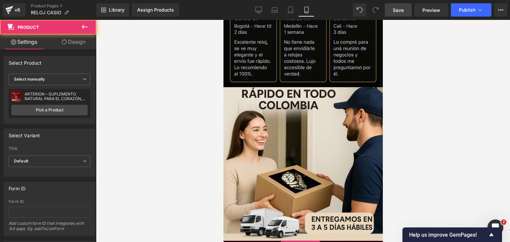
click at [76, 43] on link "Design" at bounding box center [73, 42] width 48 height 15
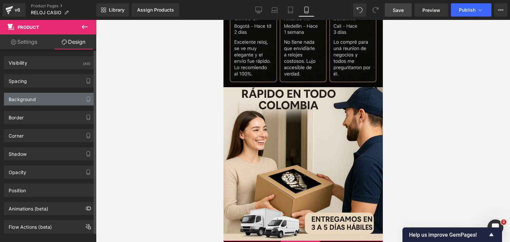
click at [43, 97] on div "Background" at bounding box center [49, 99] width 91 height 13
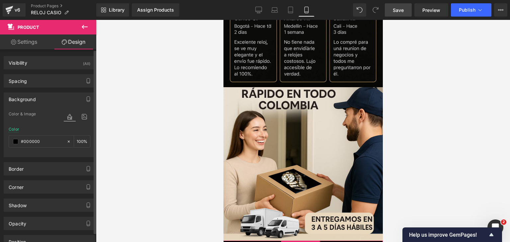
type input "#000000"
type input "100"
click at [12, 141] on div "#000000" at bounding box center [37, 142] width 57 height 12
click at [13, 141] on span at bounding box center [15, 141] width 5 height 5
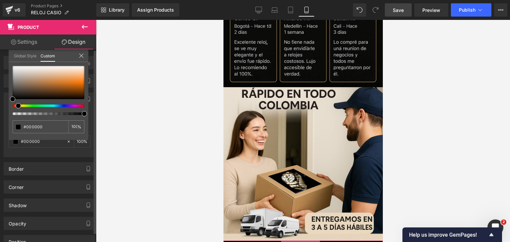
drag, startPoint x: 15, startPoint y: 106, endPoint x: 18, endPoint y: 106, distance: 3.7
click at [18, 106] on span at bounding box center [18, 105] width 5 height 5
type input "#25251d"
type input "#4b4b2f"
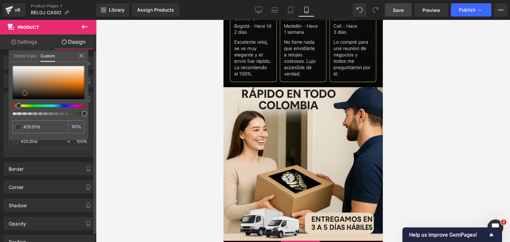
type input "#4b4b2f"
type input "#8e8e42"
type input "#cfcf67"
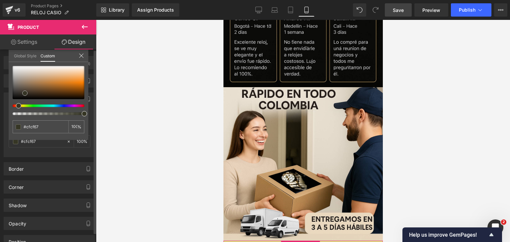
type input "#dfdf85"
type input "#eaea98"
type input "#ecec9b"
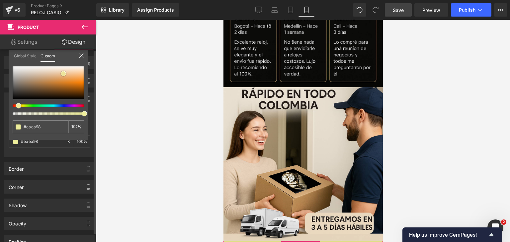
type input "#ecec9b"
type input "#efef99"
type input "#f3f395"
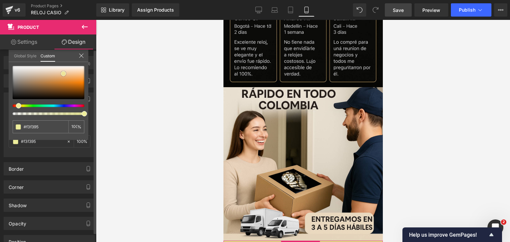
type input "#f4f499"
type input "#f5f59d"
type input "#f6f69b"
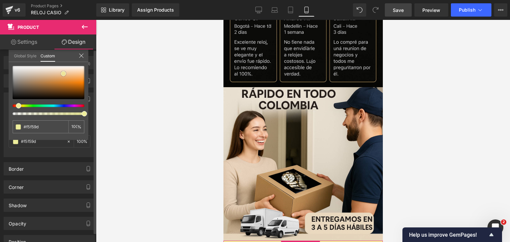
type input "#f6f69b"
type input "#f8f89f"
type input "#f7f7a0"
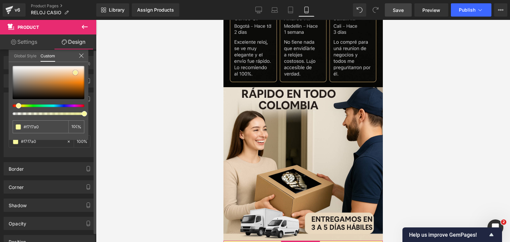
type input "#f8f8a4"
type input "#f9f9a3"
type input "#f9f9a8"
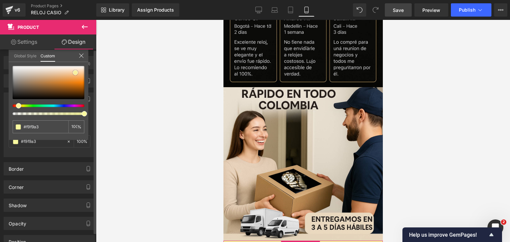
type input "#f9f9a8"
type input "#fcfca5"
type input "#fdfda5"
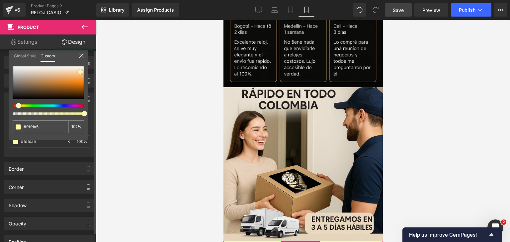
type input "#fdfdaf"
type input "#fcfcaf"
type input "#fefeb3"
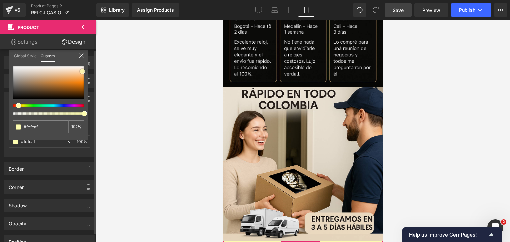
type input "#fefeb3"
type input "#fdfdb3"
type input "#fdfdb8"
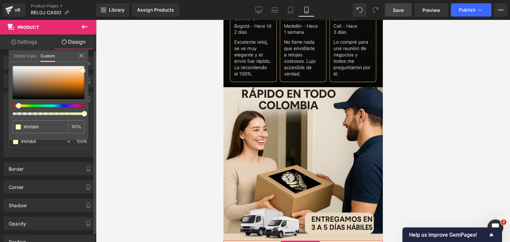
type input "#fdfdb9"
type input "#fcfcb4"
type input "#fdfdb9"
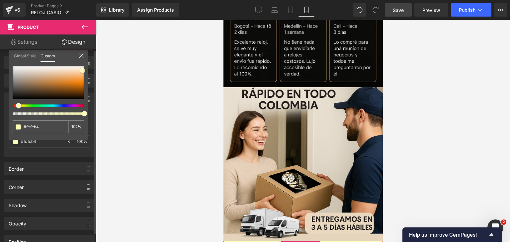
type input "#fdfdb9"
type input "#fcfcba"
type input "#fcfcbf"
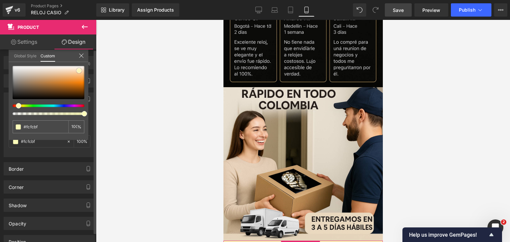
type input "#fcfcc9"
type input "#fcfcce"
type input "#fcfcd8"
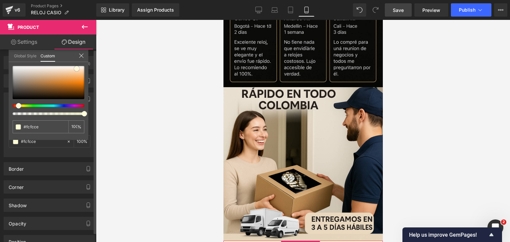
type input "#fcfcd8"
type input "#fcfcdd"
type input "#fcfcde"
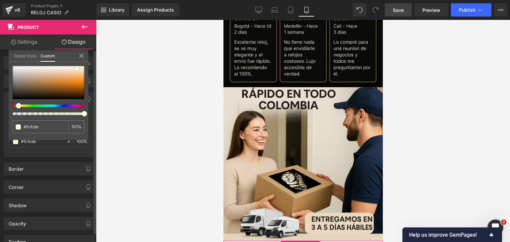
type input "#fbfbde"
type input "#fbfbe3"
type input "#fcfce3"
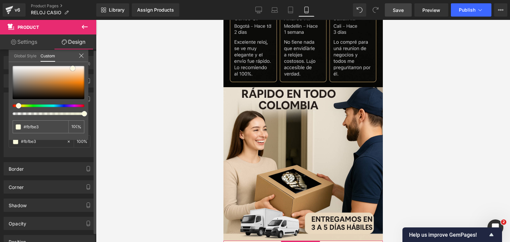
type input "#fcfce3"
type input "#fcfcec"
type input "#fcfced"
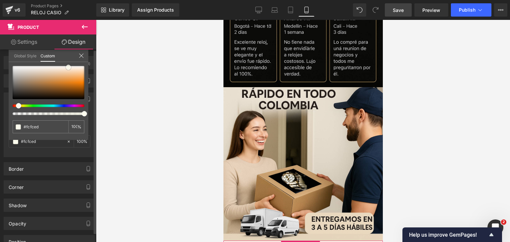
type input "#fbfbe9"
type input "#fbfbe4"
type input "#fafae0"
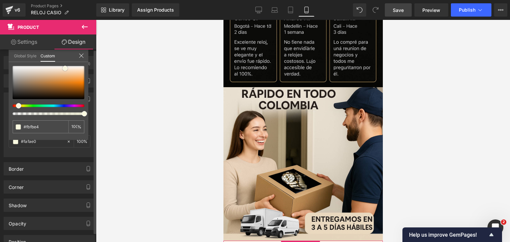
type input "#fafae0"
type input "#f9f9dc"
type input "#f7f7d3"
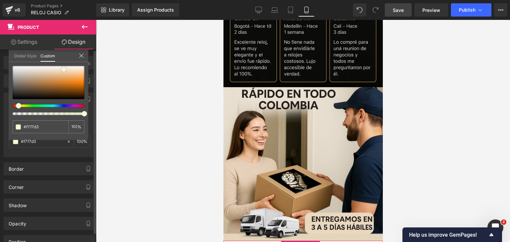
drag, startPoint x: 11, startPoint y: 98, endPoint x: 60, endPoint y: 69, distance: 56.8
click at [61, 68] on span at bounding box center [63, 69] width 5 height 5
type input "#f6f6cf"
type input "#f3f3c8"
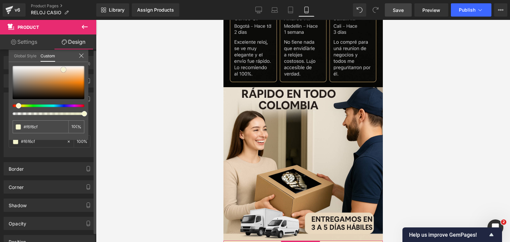
type input "#f3f3c8"
type input "#e4e49f"
type input "#e1e19d"
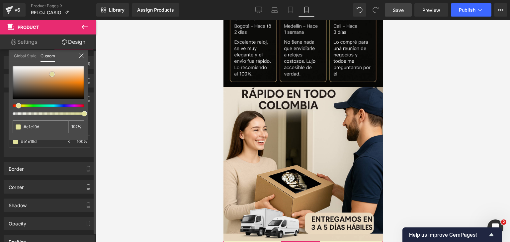
type input "#dfdf9f"
type input "#dcdc97"
type input "#dbdb99"
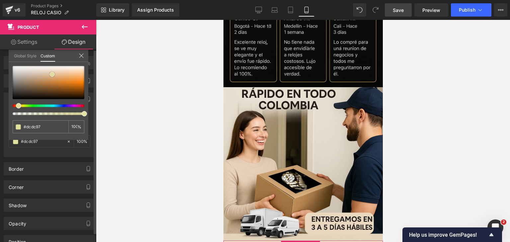
type input "#dbdb99"
type input "#d8d8a0"
type input "#d9d9aa"
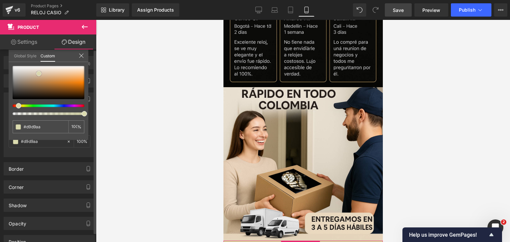
type input "#d9d9af"
type input "#d8d8b0"
type input "#d7d7b1"
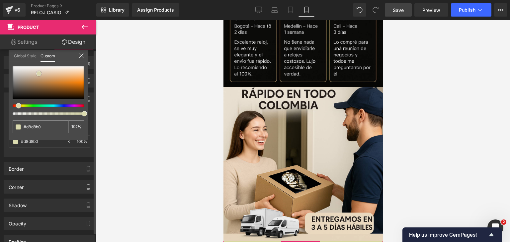
type input "#d7d7b1"
type input "#d6d6b2"
type input "#d7d7b6"
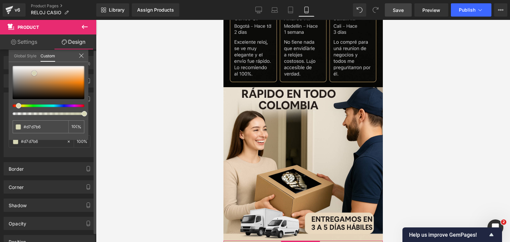
type input "#d9d9be"
type input "#dcdcc6"
type input "#ddddc9"
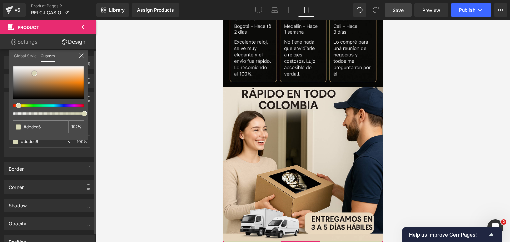
type input "#ddddc9"
type input "#dcdcca"
type input "#dedece"
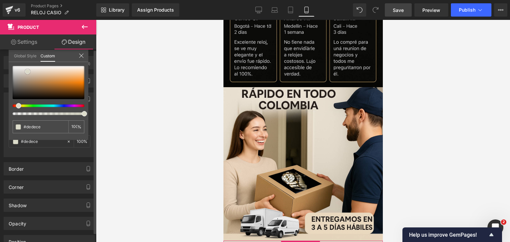
type input "#ddddce"
type input "#ddddcf"
type input "#dcdccf"
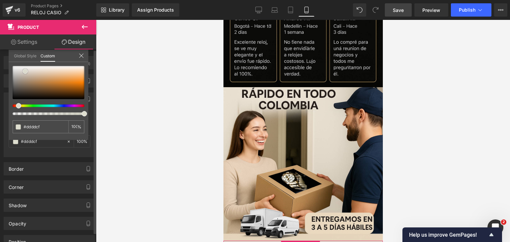
type input "#dcdccf"
type input "#dcdcd0"
type input "#dbdbd0"
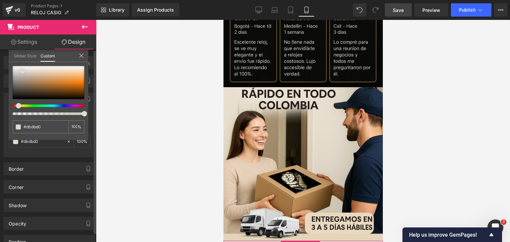
type input "#dbdbd1"
type input "#dadad1"
type input "#d9d9d2"
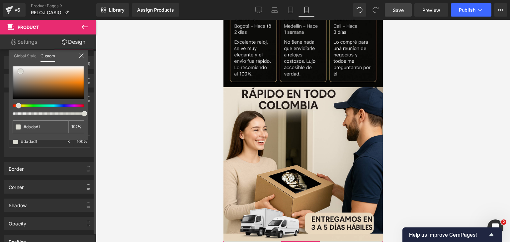
type input "#d9d9d2"
drag, startPoint x: 64, startPoint y: 70, endPoint x: 52, endPoint y: 70, distance: 12.6
click at [52, 70] on span at bounding box center [50, 69] width 5 height 5
drag, startPoint x: 52, startPoint y: 70, endPoint x: 68, endPoint y: 72, distance: 16.7
click at [68, 72] on span at bounding box center [67, 71] width 5 height 5
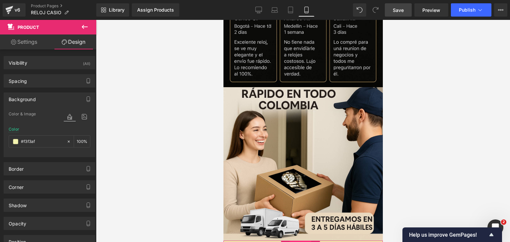
click at [299, 241] on span "Product" at bounding box center [300, 246] width 22 height 10
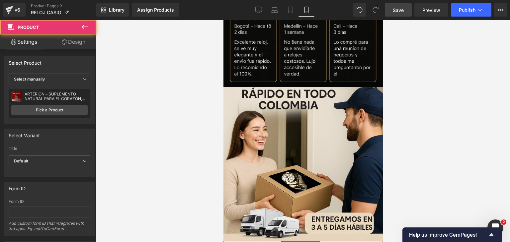
drag, startPoint x: 80, startPoint y: 44, endPoint x: 42, endPoint y: 100, distance: 67.9
click at [80, 44] on link "Design" at bounding box center [73, 42] width 48 height 15
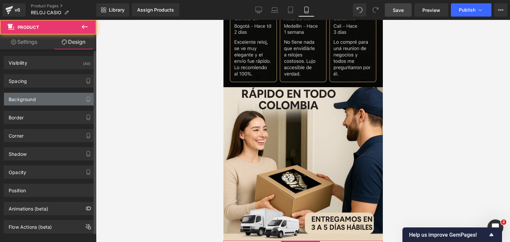
click at [42, 100] on div "Background" at bounding box center [49, 99] width 91 height 13
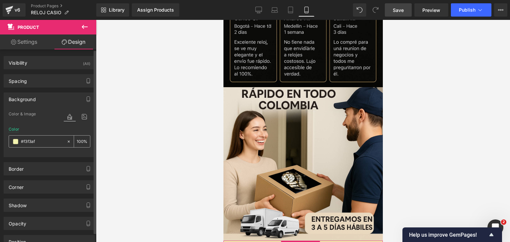
click at [46, 140] on input "#f3f3af" at bounding box center [42, 141] width 42 height 7
paste input "e5d4bb"
click at [402, 12] on span "Save" at bounding box center [398, 10] width 11 height 7
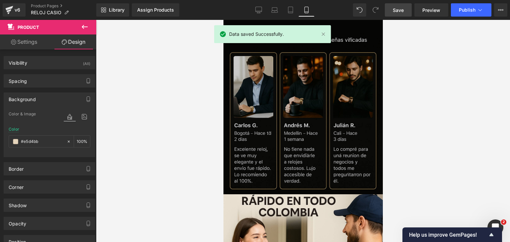
scroll to position [2580, 0]
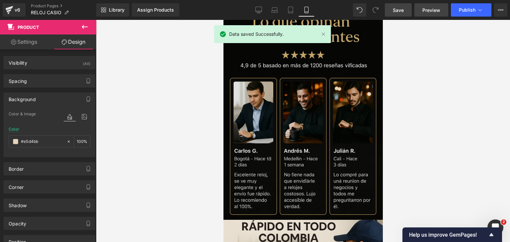
click at [439, 8] on span "Preview" at bounding box center [431, 10] width 18 height 7
